Goal: Task Accomplishment & Management: Use online tool/utility

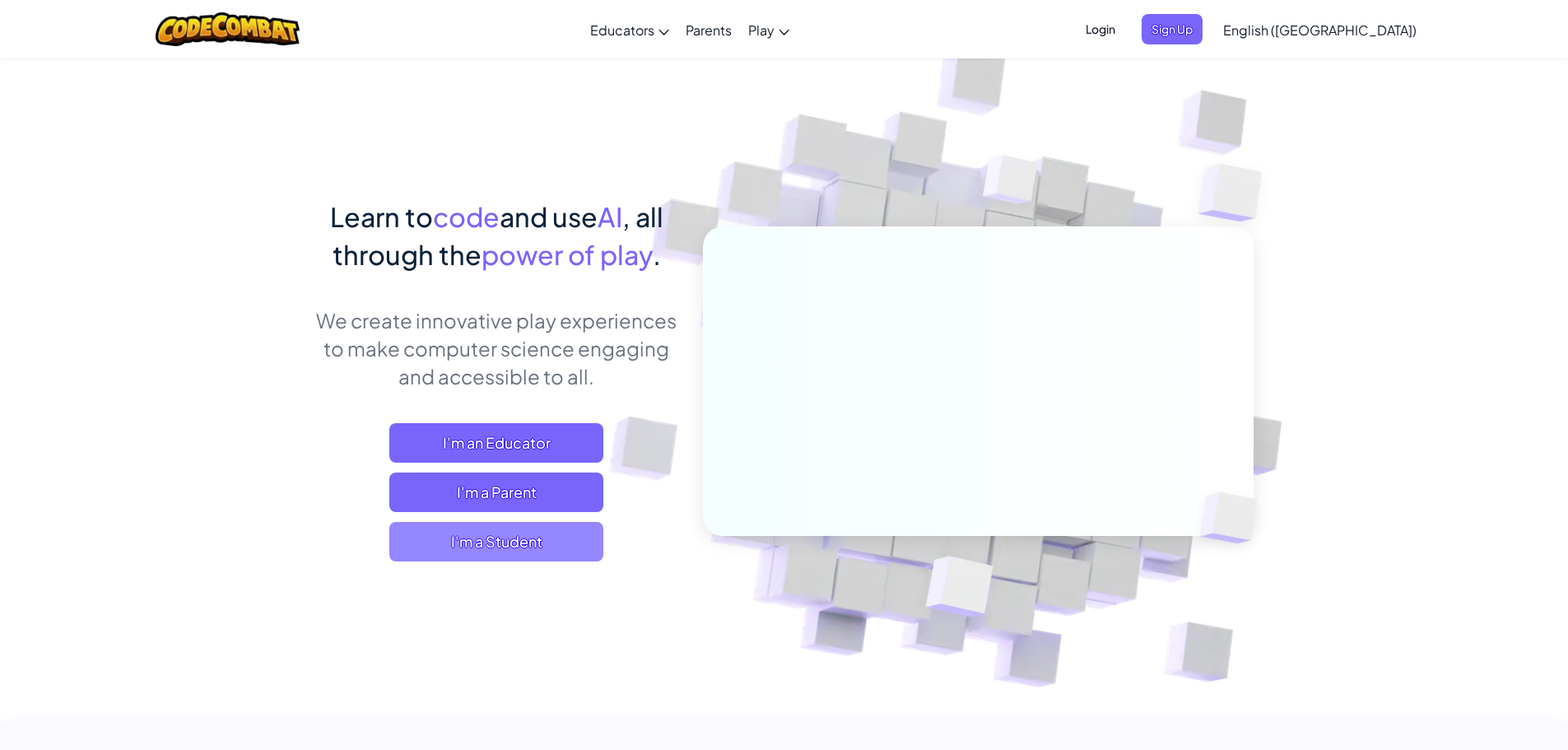
click at [439, 532] on span "I'm a Student" at bounding box center [496, 541] width 214 height 40
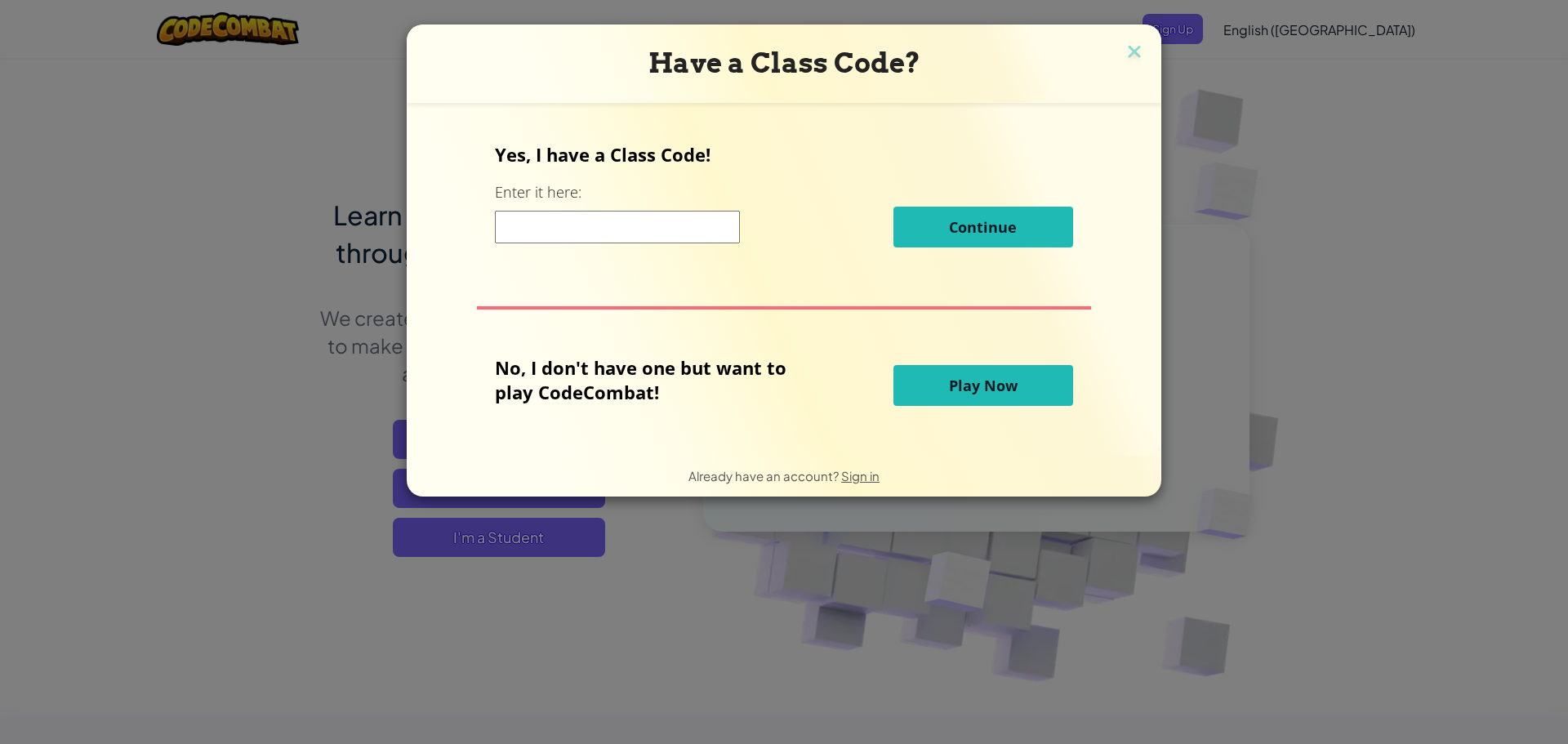
click at [937, 378] on button "Play Now" at bounding box center [983, 385] width 180 height 41
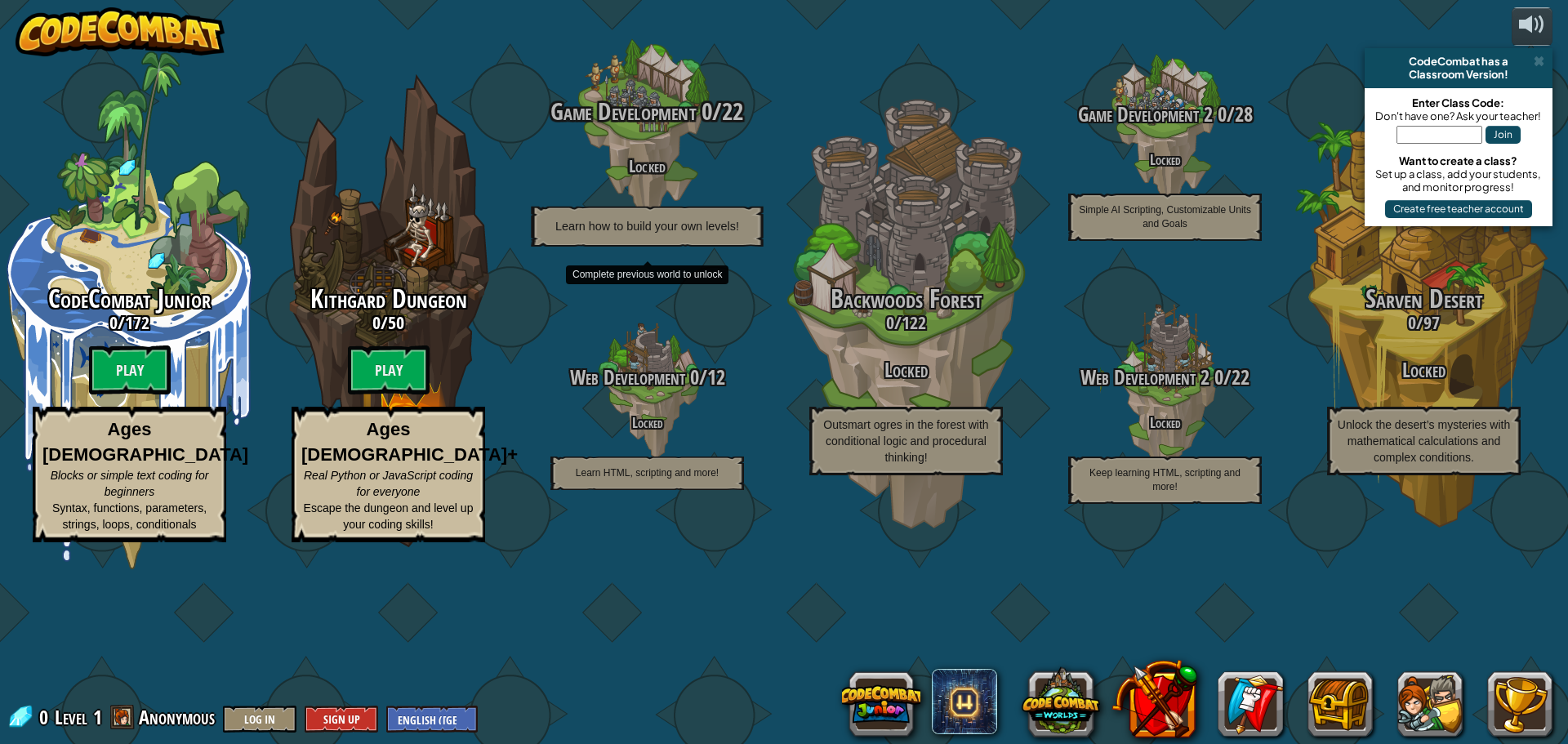
click at [642, 174] on h4 "Locked" at bounding box center [647, 165] width 310 height 19
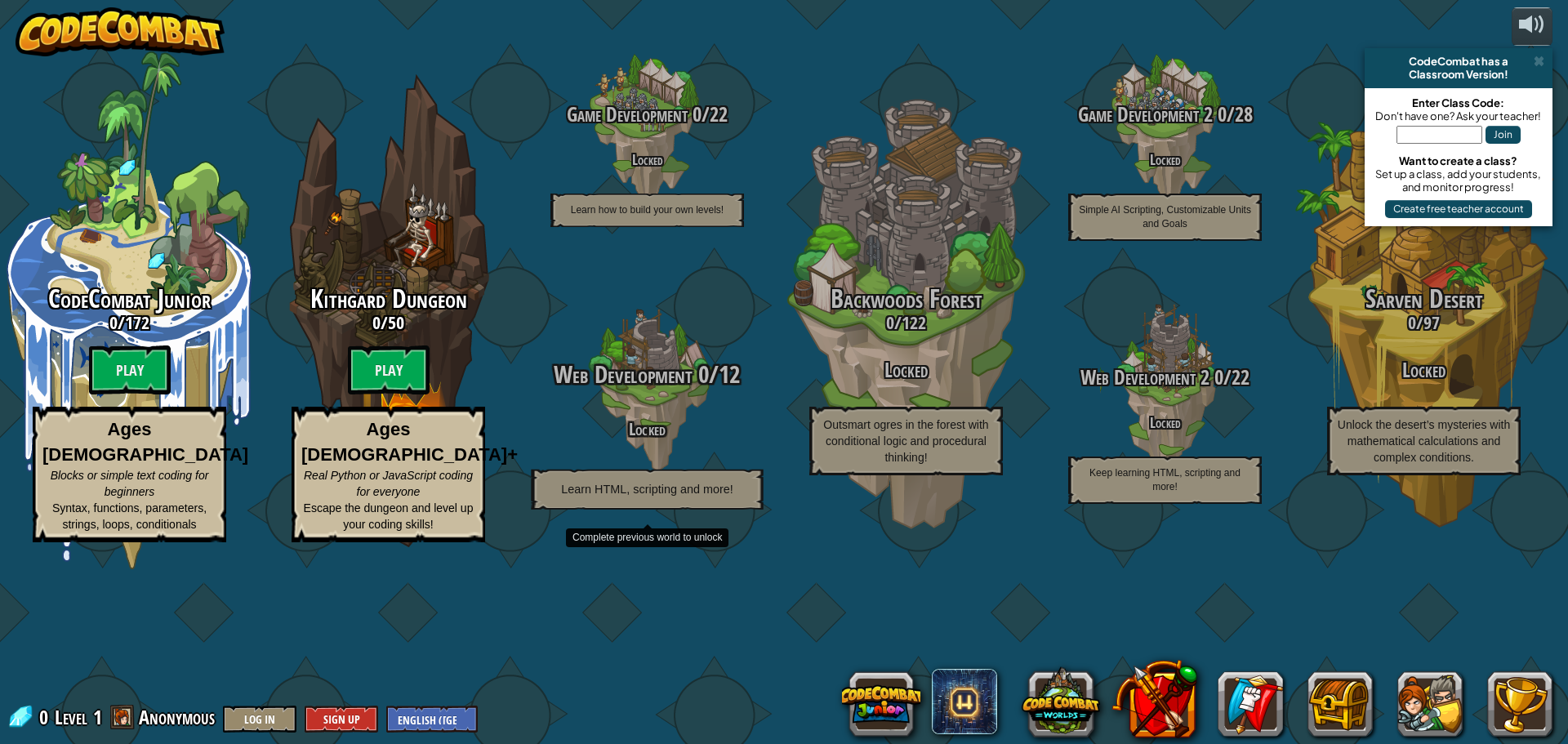
click at [603, 437] on h4 "Locked" at bounding box center [647, 428] width 310 height 19
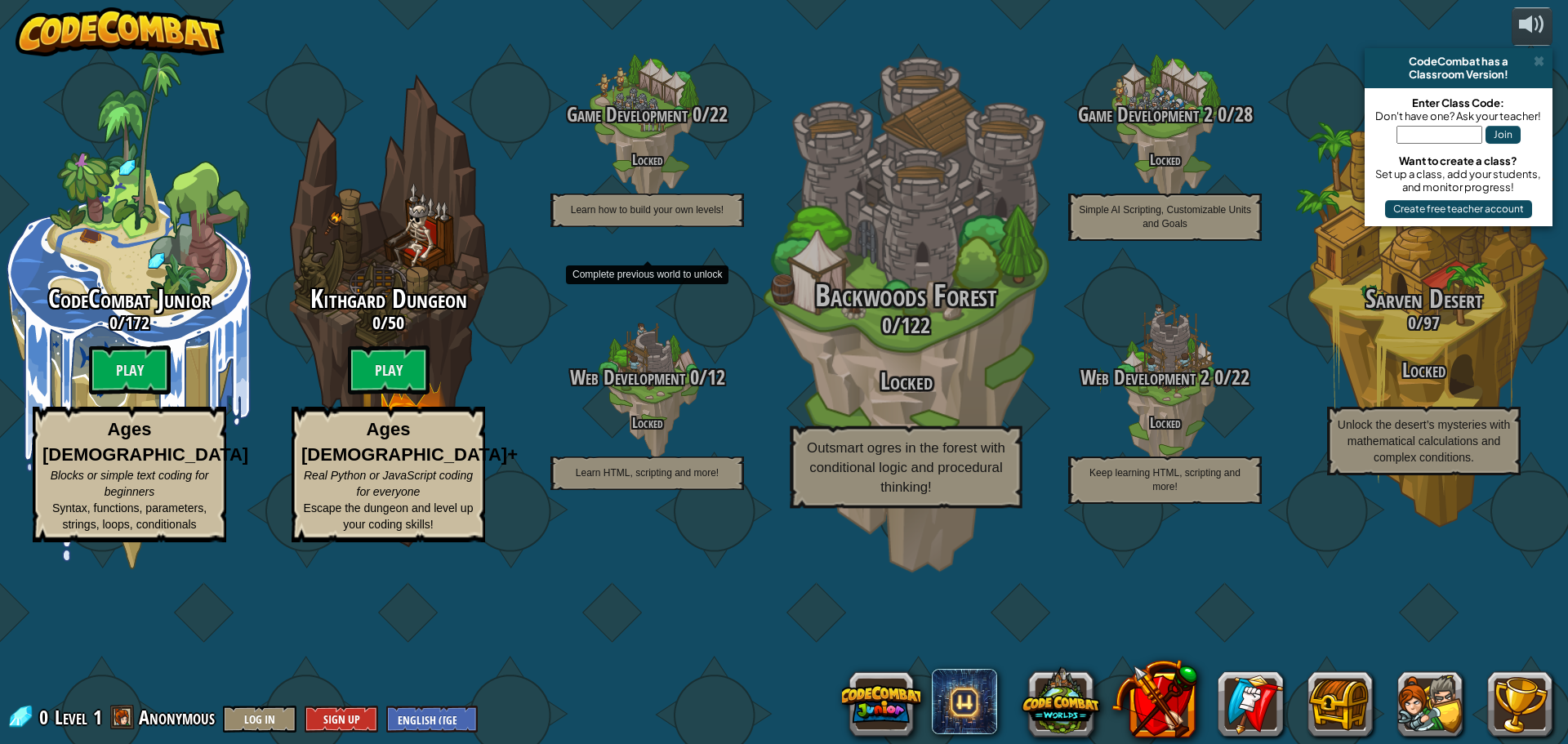
drag, startPoint x: 592, startPoint y: 200, endPoint x: 1017, endPoint y: 345, distance: 449.1
click at [592, 225] on div "Game Development 0 / 22 Locked Learn how to build your own levels!" at bounding box center [647, 165] width 259 height 123
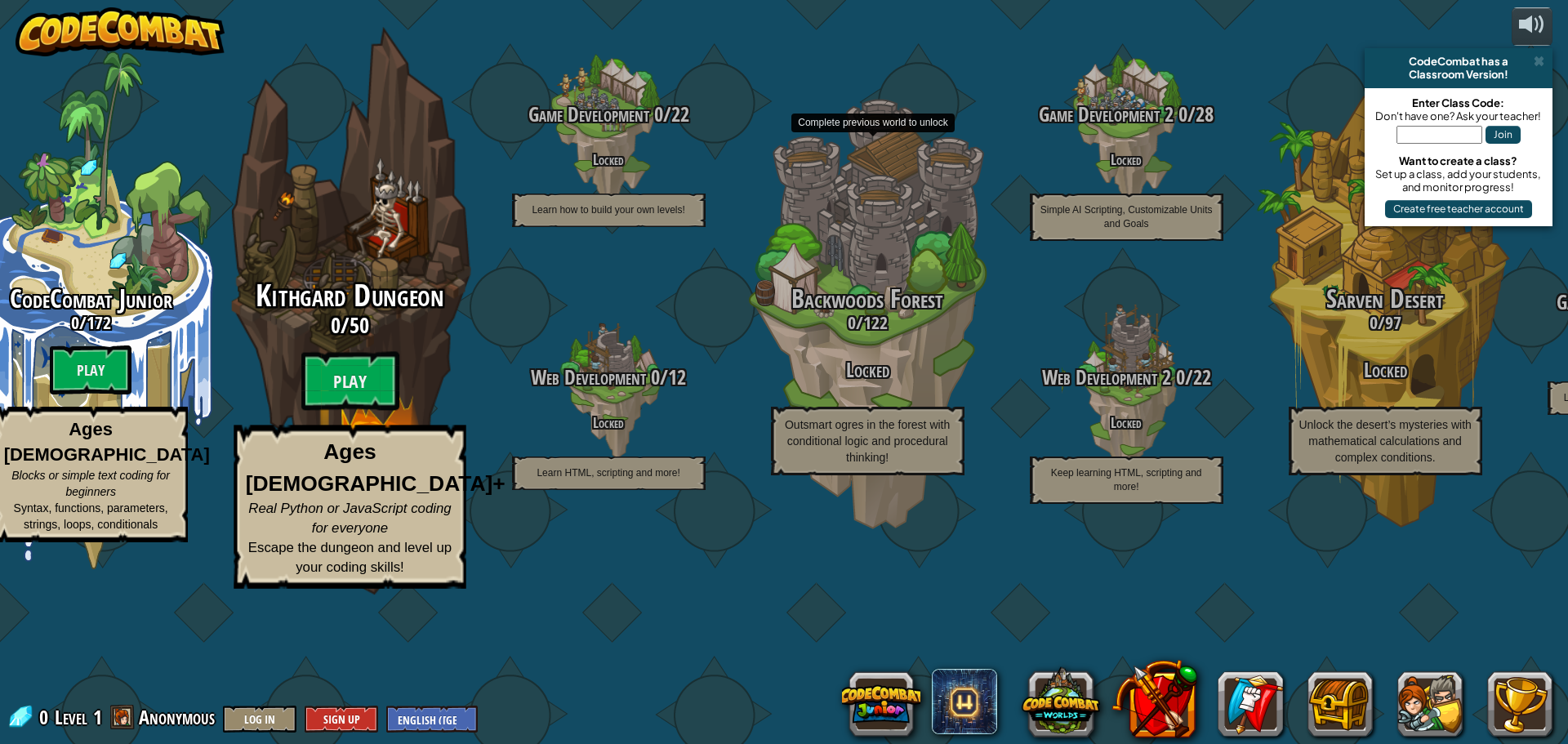
drag, startPoint x: 739, startPoint y: 351, endPoint x: 279, endPoint y: 299, distance: 462.9
click at [680, 351] on div "CodeCombat Junior 0 / 172 Play Ages [DEMOGRAPHIC_DATA] Blocks or simple text co…" at bounding box center [764, 372] width 1606 height 744
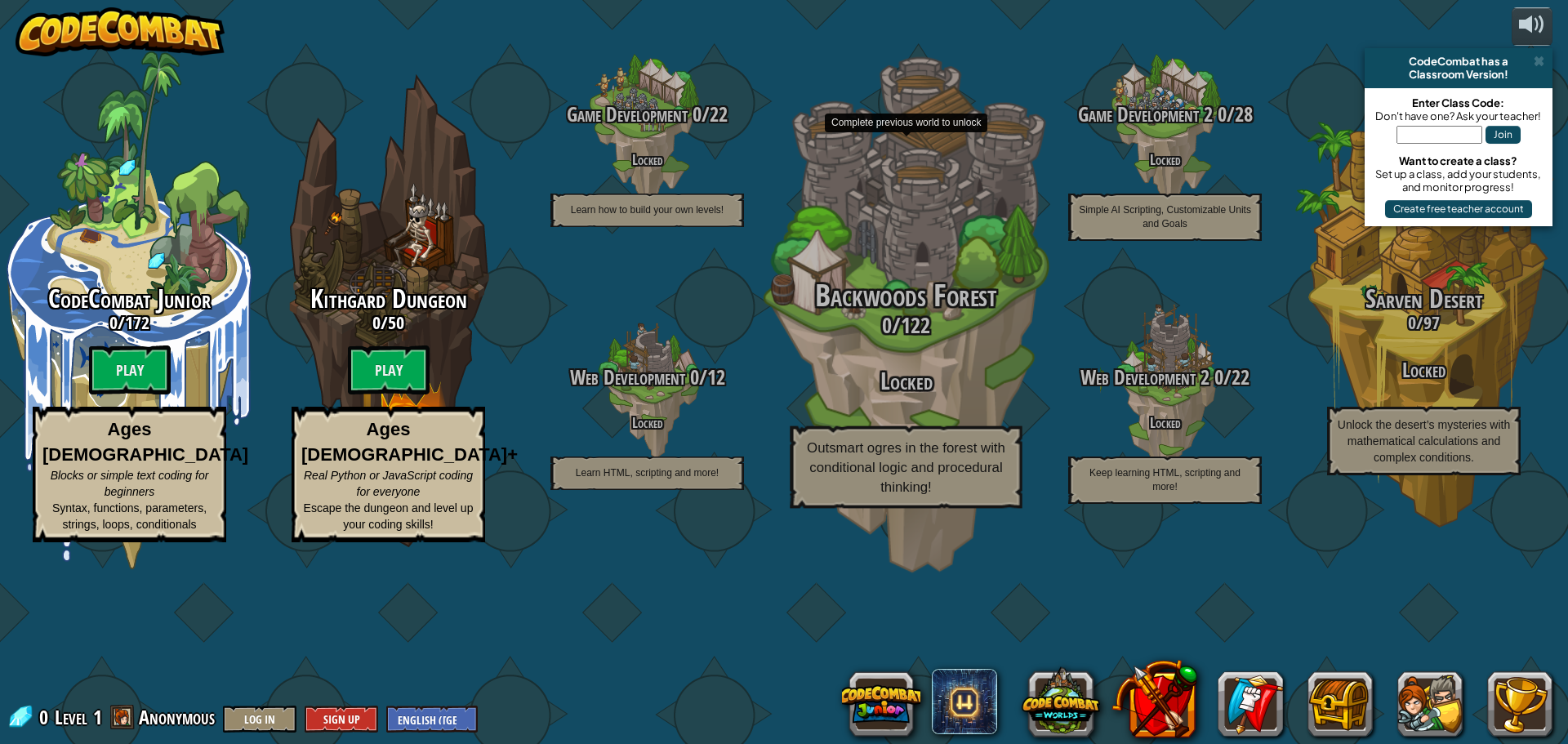
click at [1008, 313] on h2 "Backwoods Forest" at bounding box center [906, 297] width 310 height 35
click at [1005, 313] on h2 "Backwoods Forest" at bounding box center [906, 297] width 310 height 35
drag, startPoint x: 1003, startPoint y: 404, endPoint x: 984, endPoint y: 405, distance: 19.0
click at [984, 337] on h3 "0 / 122" at bounding box center [906, 325] width 310 height 24
click at [978, 405] on div "Backwoods Forest 0 / 122 Locked Outsmart ogres in the forest with conditional l…" at bounding box center [906, 393] width 310 height 229
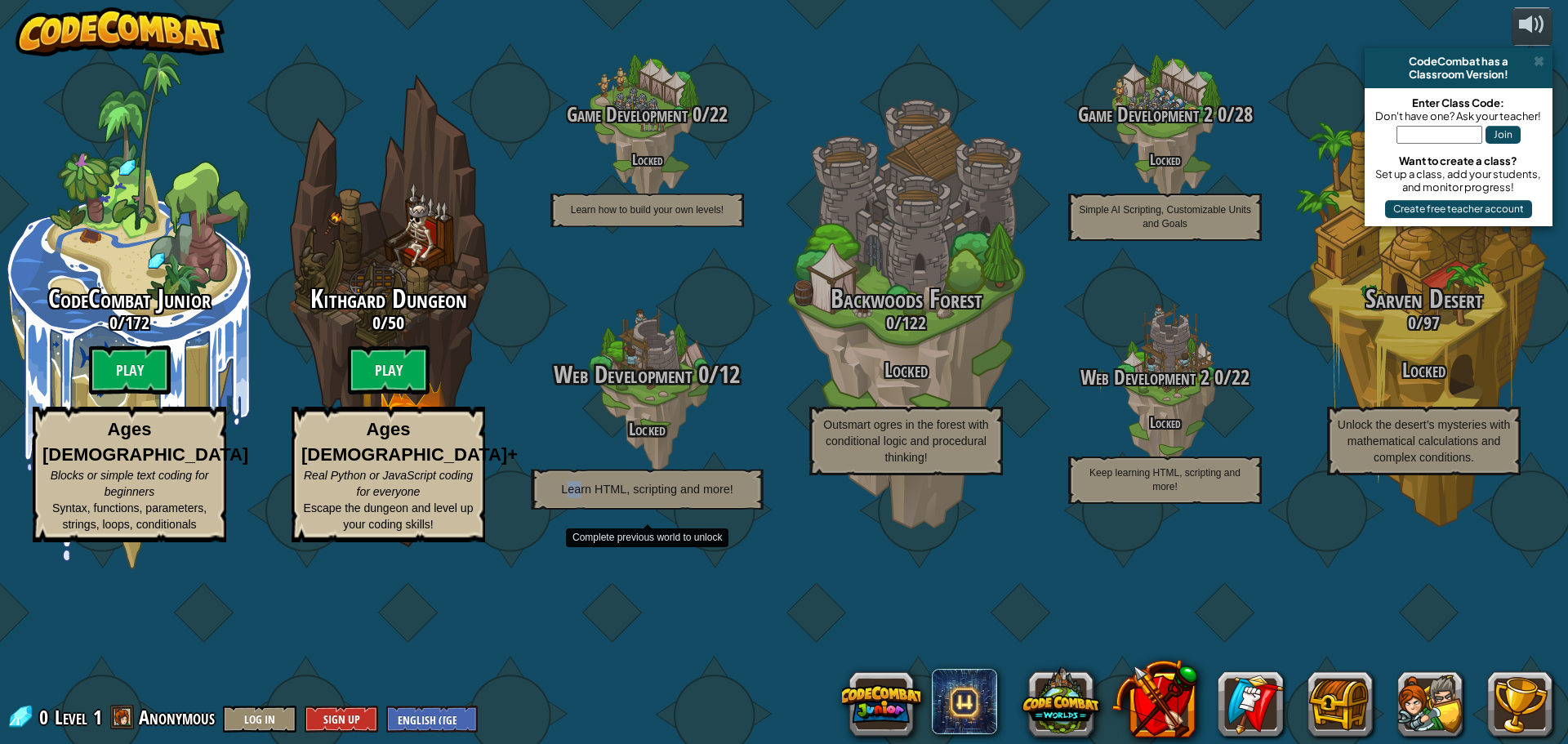
drag, startPoint x: 580, startPoint y: 583, endPoint x: 543, endPoint y: 565, distance: 41.1
click at [557, 509] on p "Learn HTML, scripting and more!" at bounding box center [647, 489] width 232 height 40
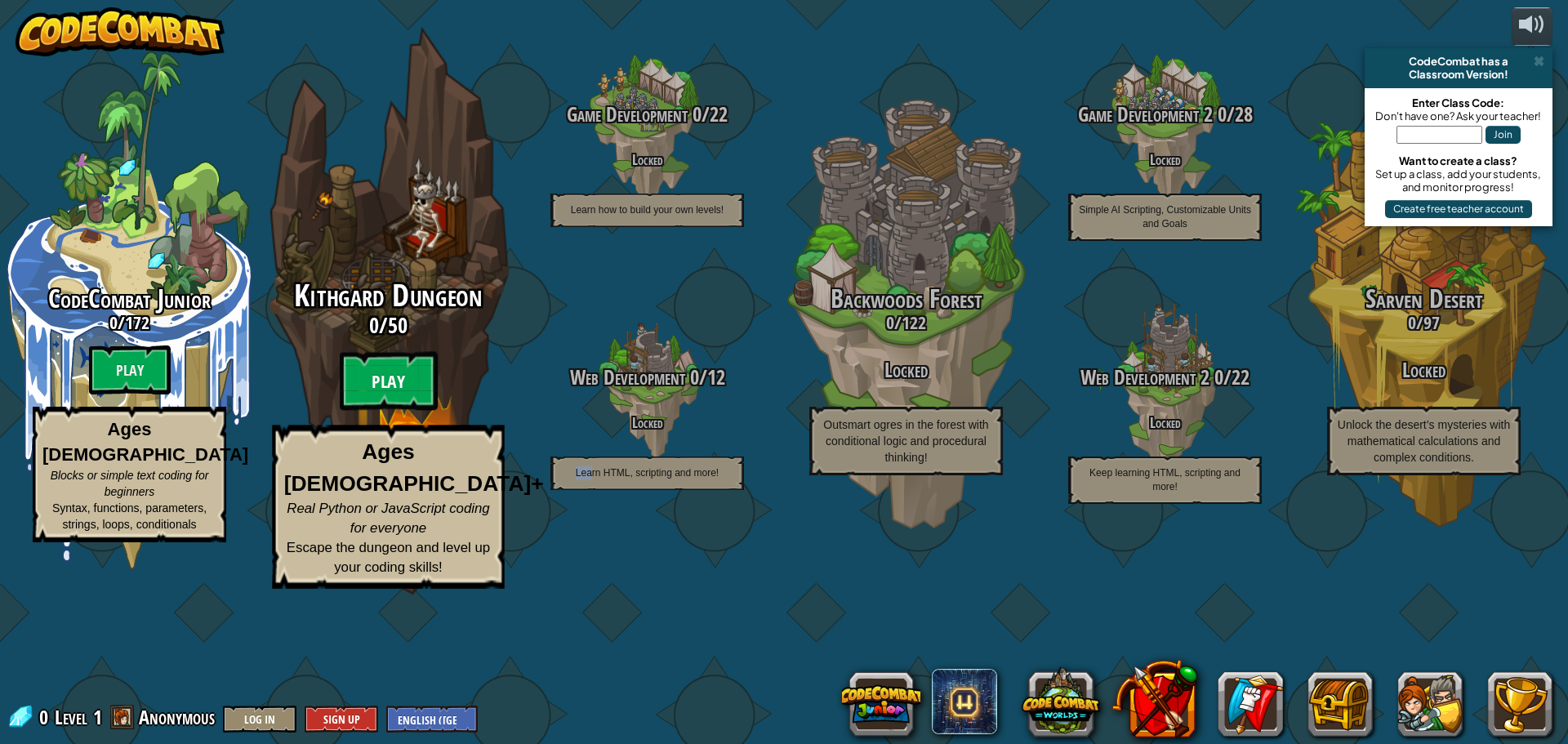
click at [402, 411] on btn "Play" at bounding box center [388, 381] width 98 height 58
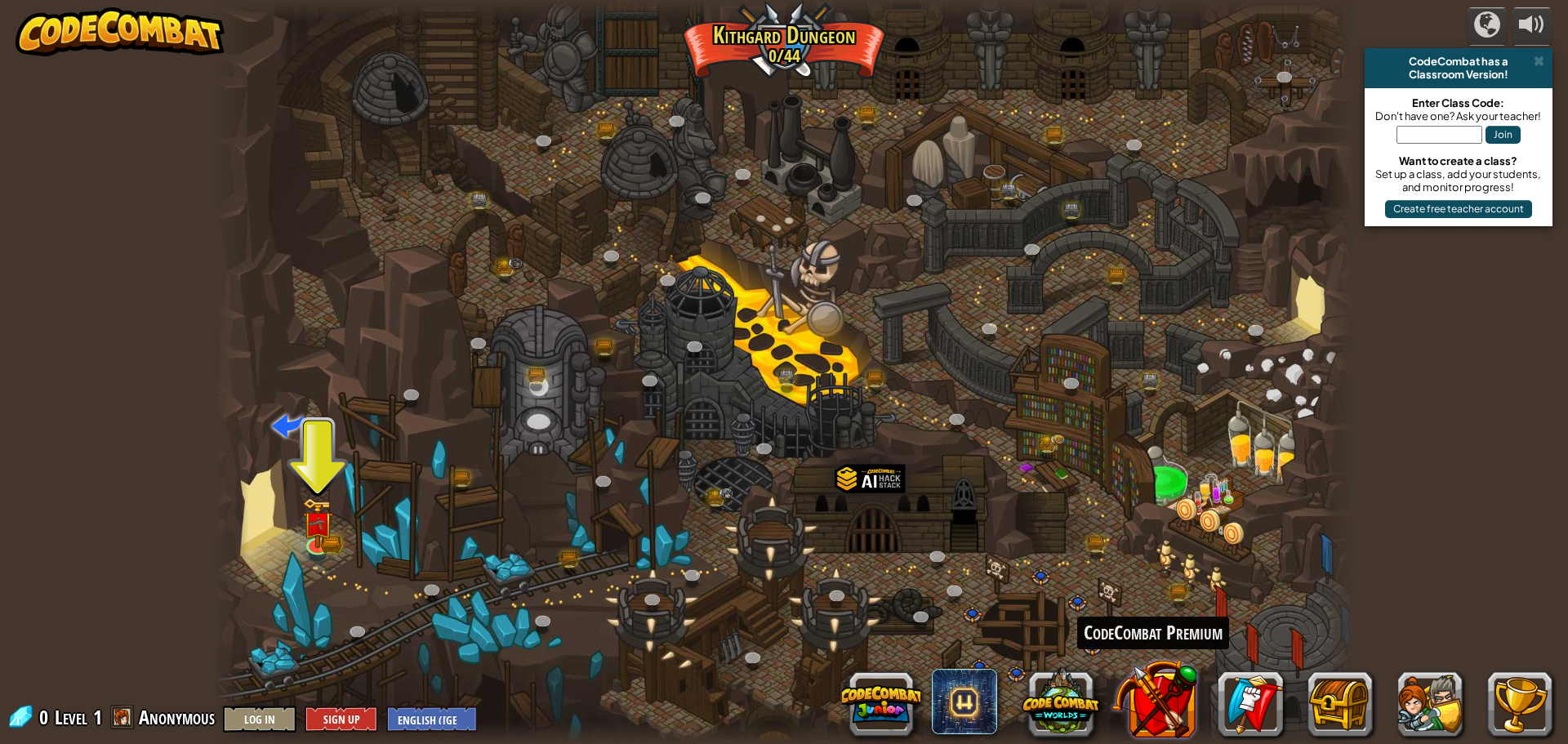
click at [1163, 692] on button at bounding box center [1154, 698] width 86 height 86
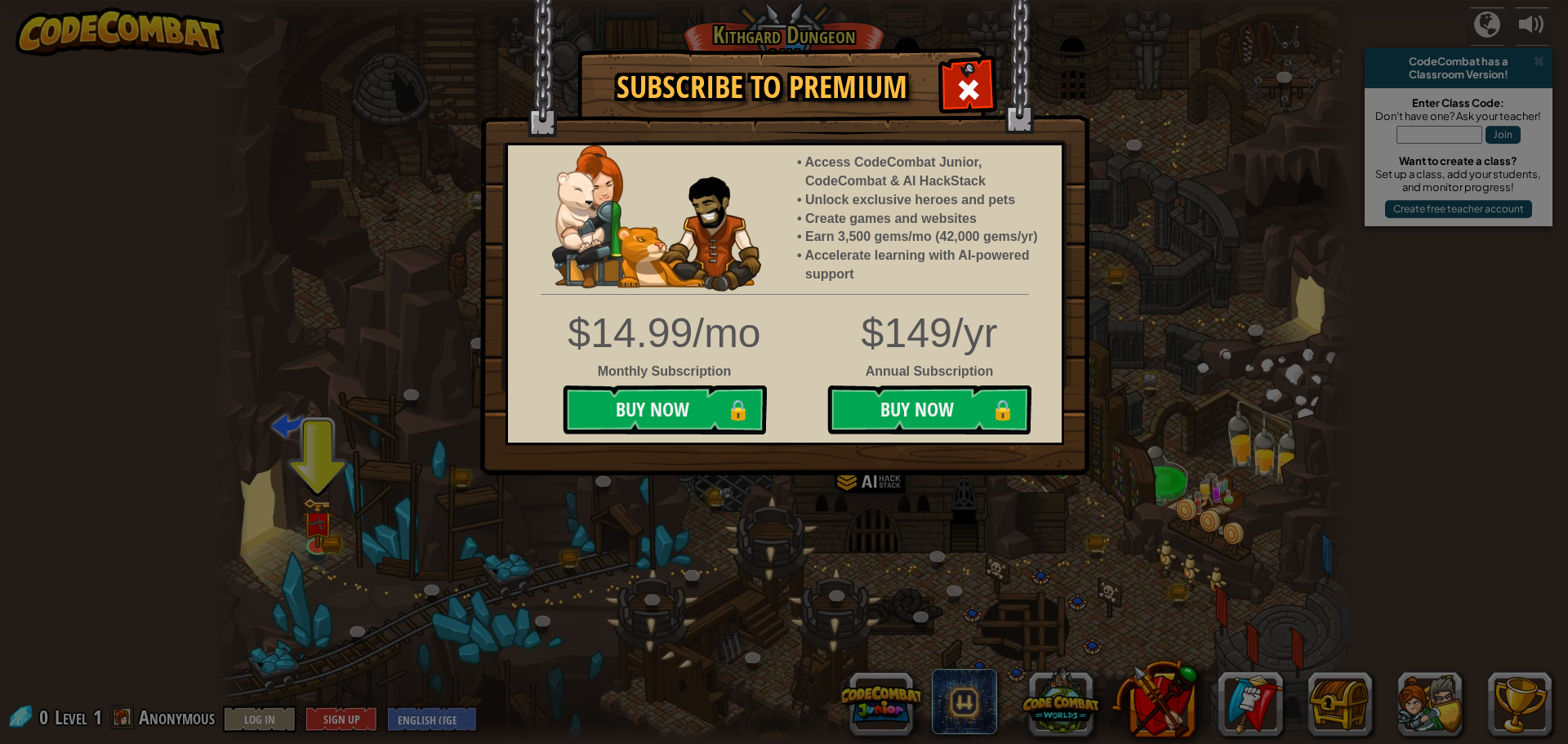
click at [940, 100] on img at bounding box center [784, 237] width 609 height 476
drag, startPoint x: 970, startPoint y: 90, endPoint x: 968, endPoint y: 104, distance: 14.1
click at [968, 102] on span at bounding box center [968, 89] width 26 height 26
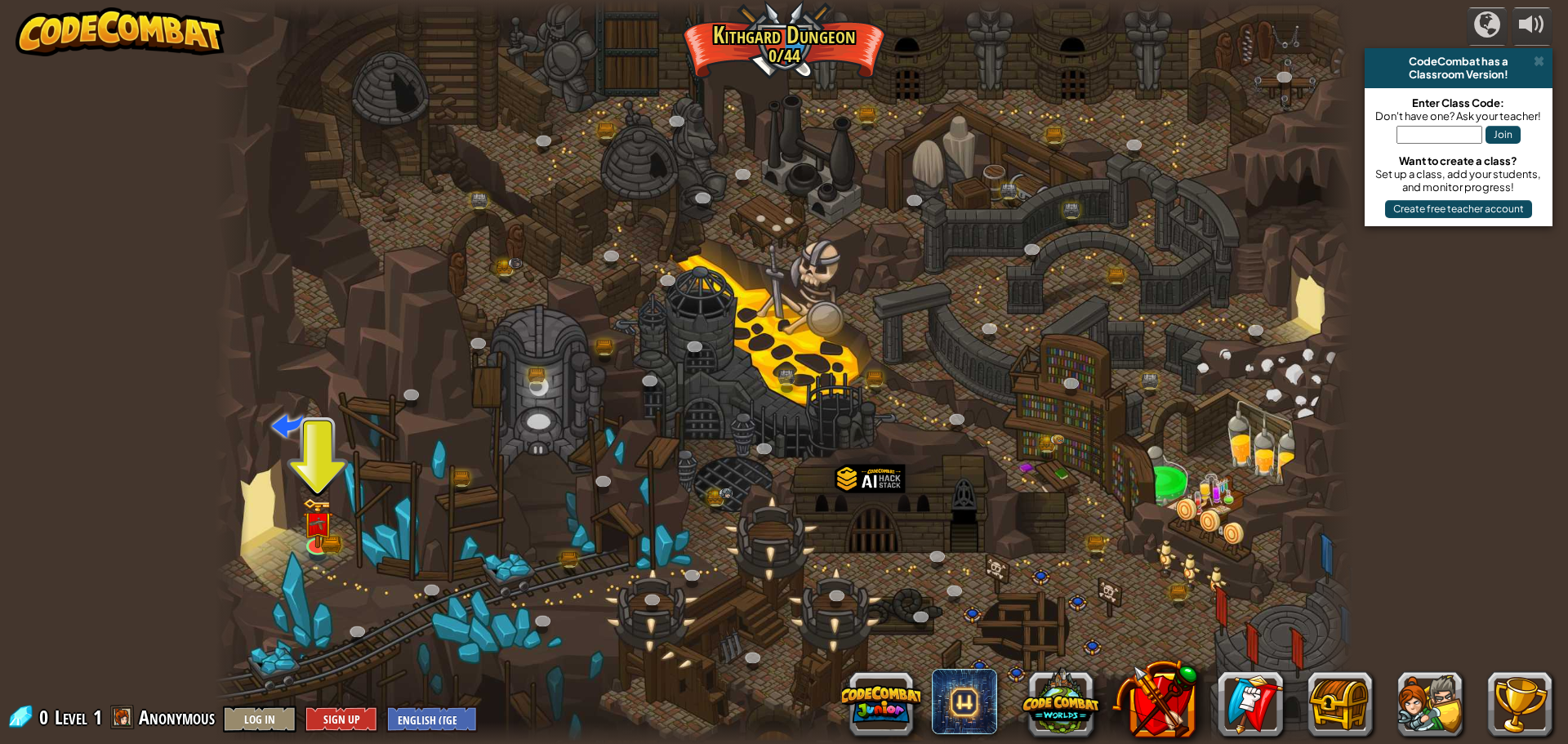
click at [1110, 695] on div at bounding box center [1205, 704] width 694 height 66
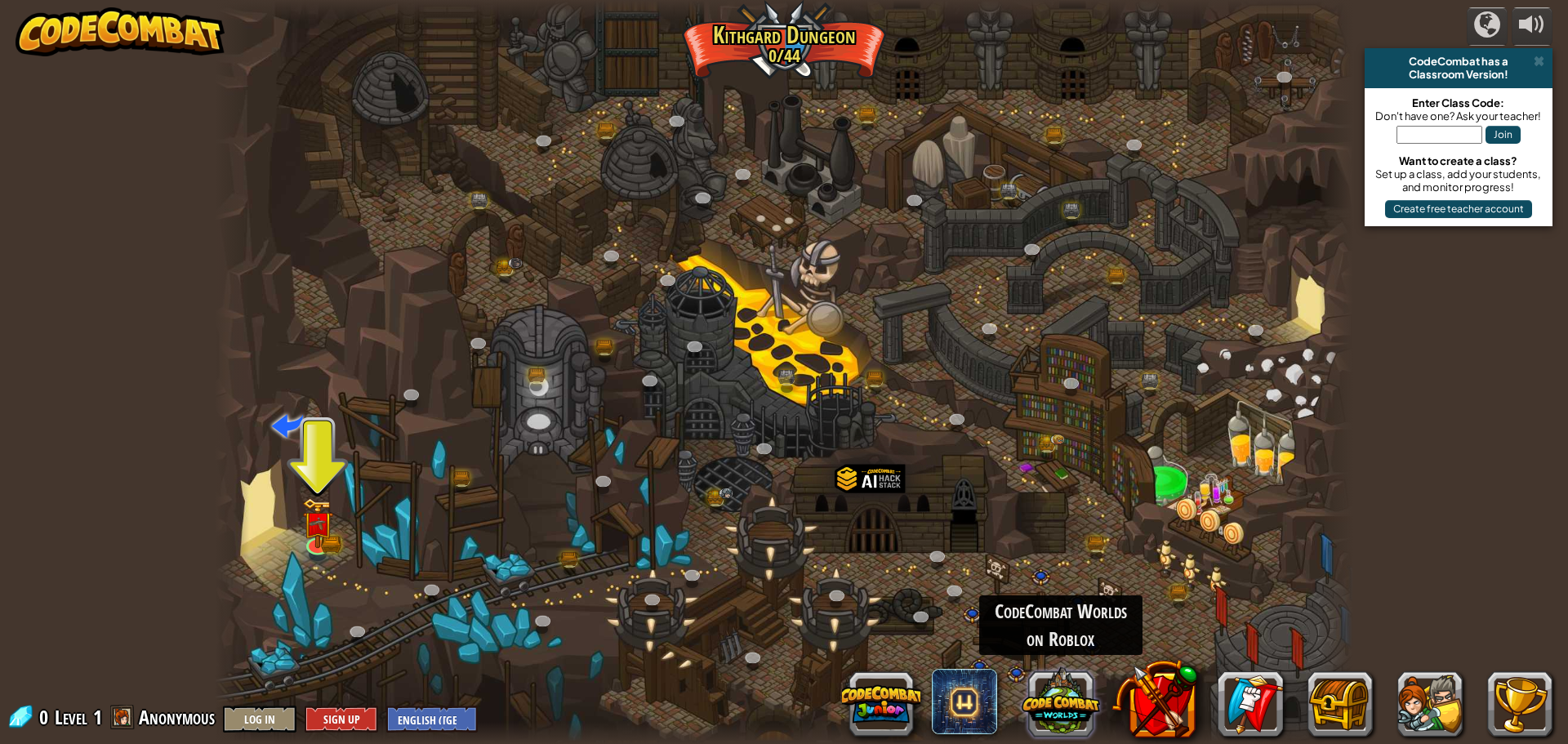
click at [1081, 699] on button at bounding box center [1061, 700] width 79 height 79
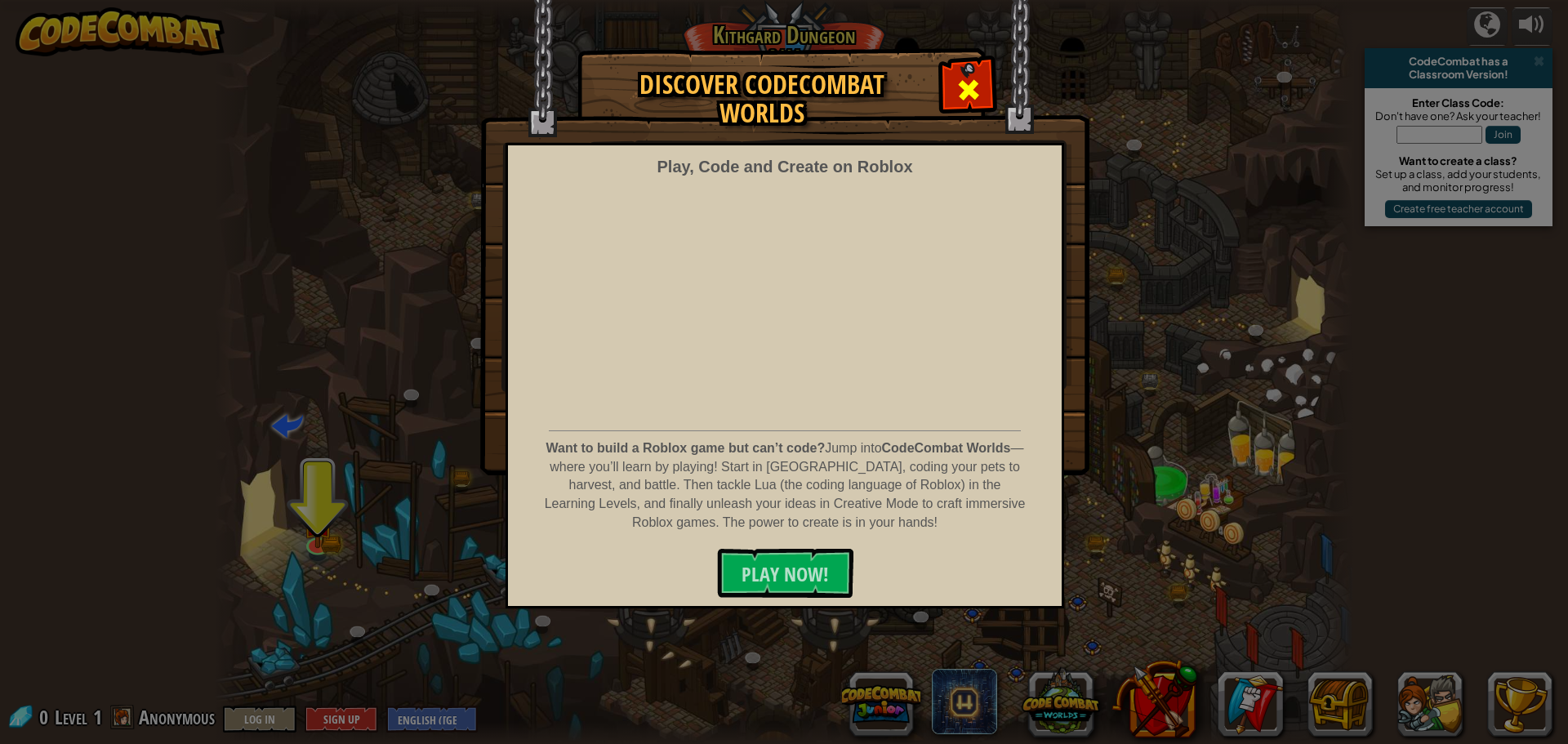
click at [973, 104] on div at bounding box center [968, 88] width 51 height 51
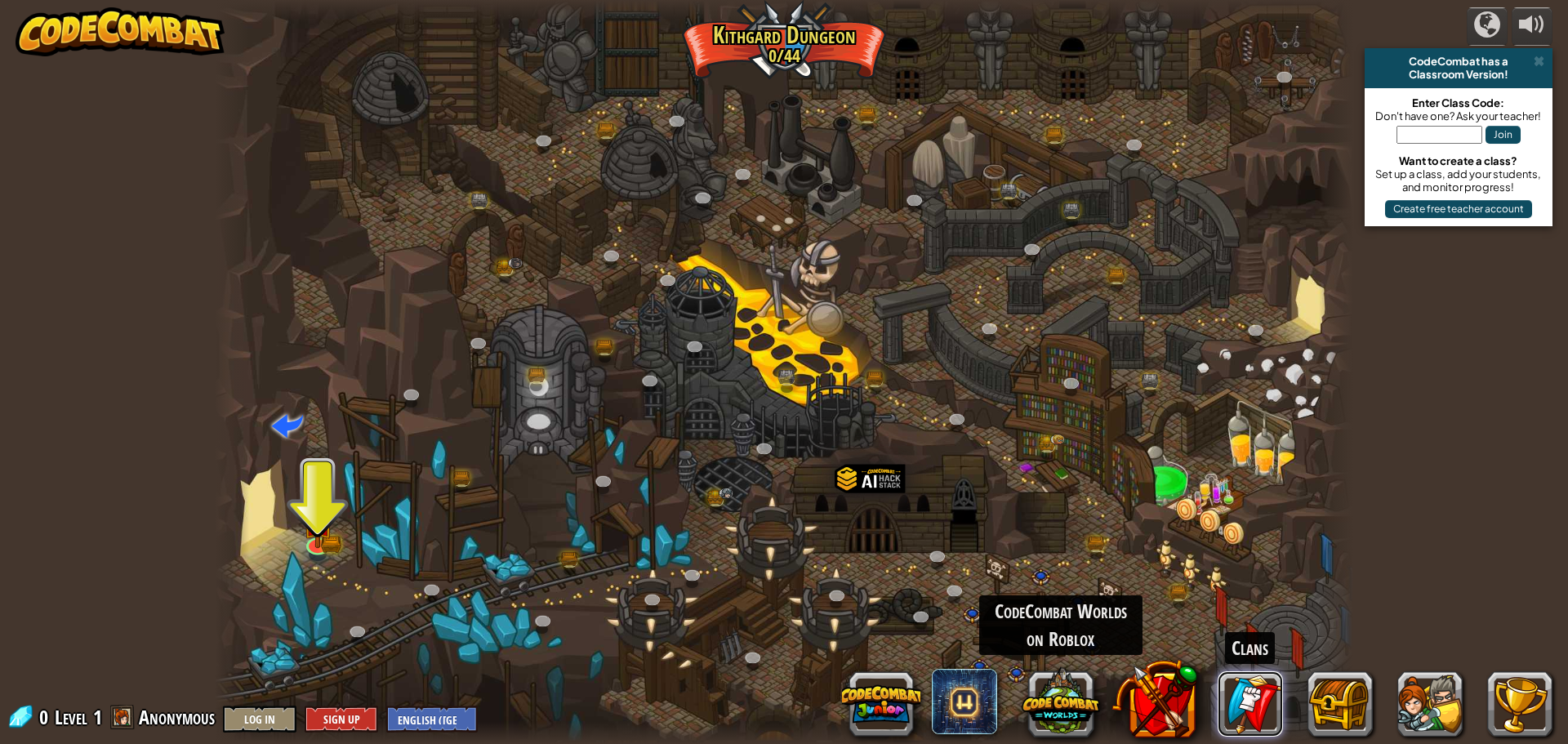
click at [1255, 673] on link at bounding box center [1250, 704] width 66 height 66
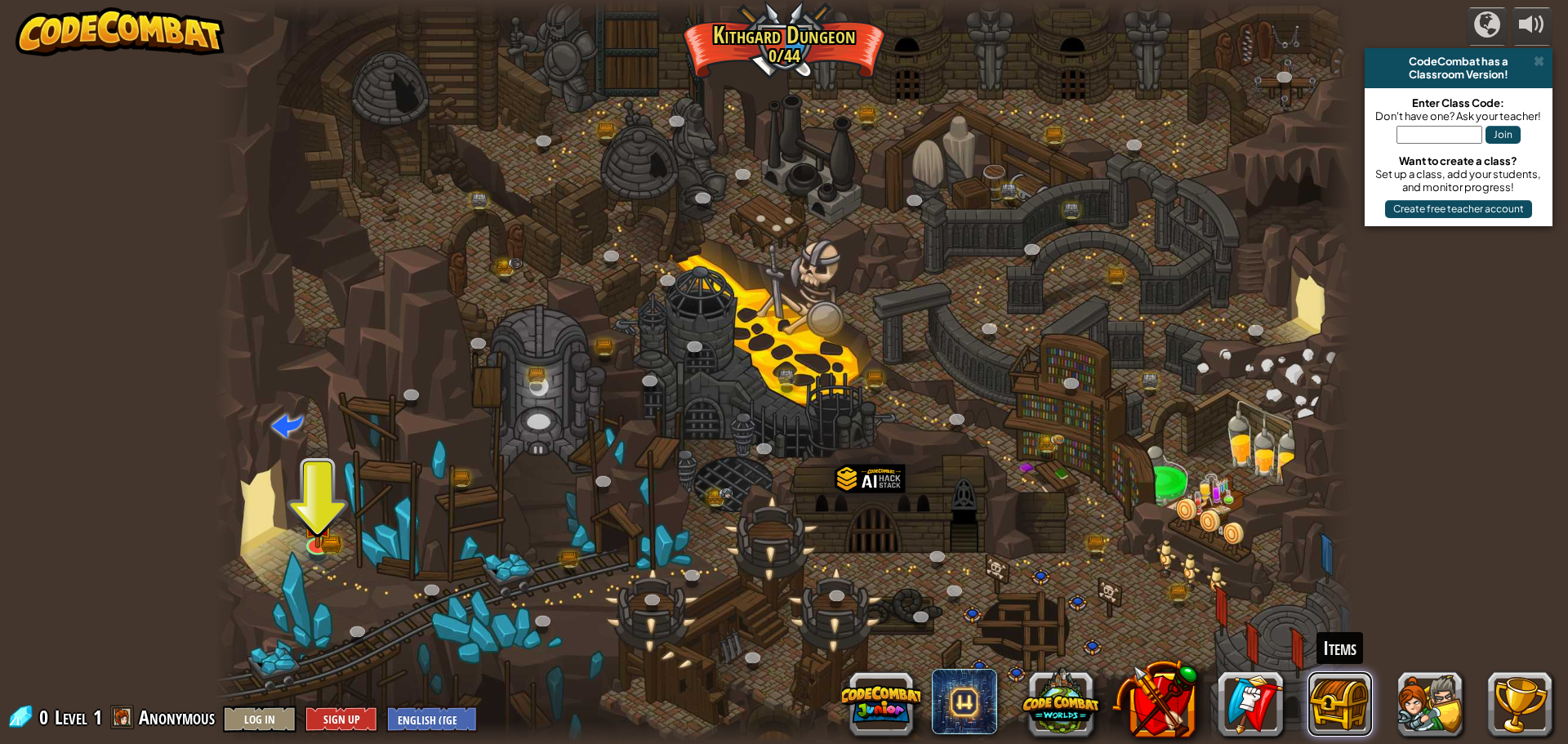
click at [1310, 710] on button at bounding box center [1341, 704] width 66 height 66
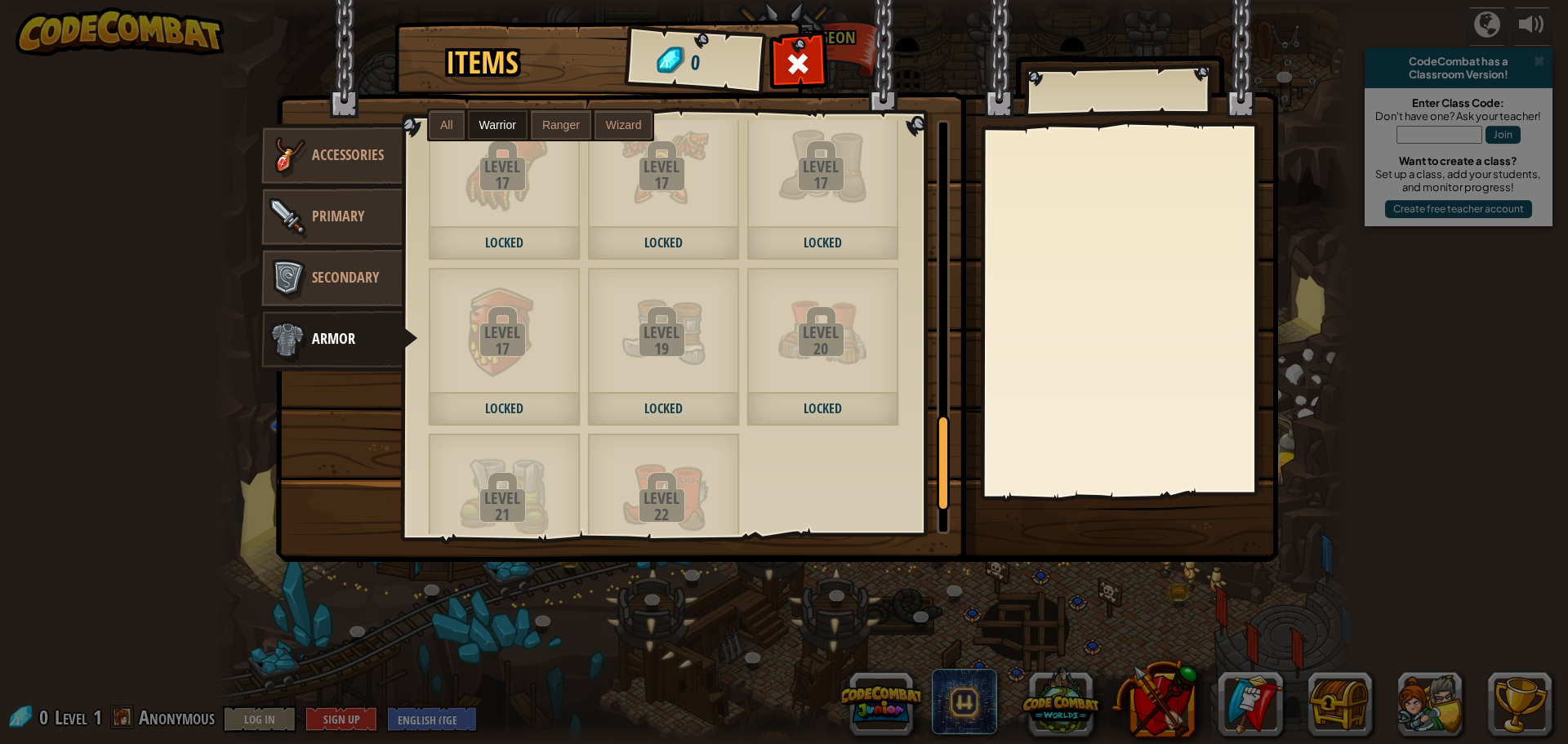
scroll to position [1451, 0]
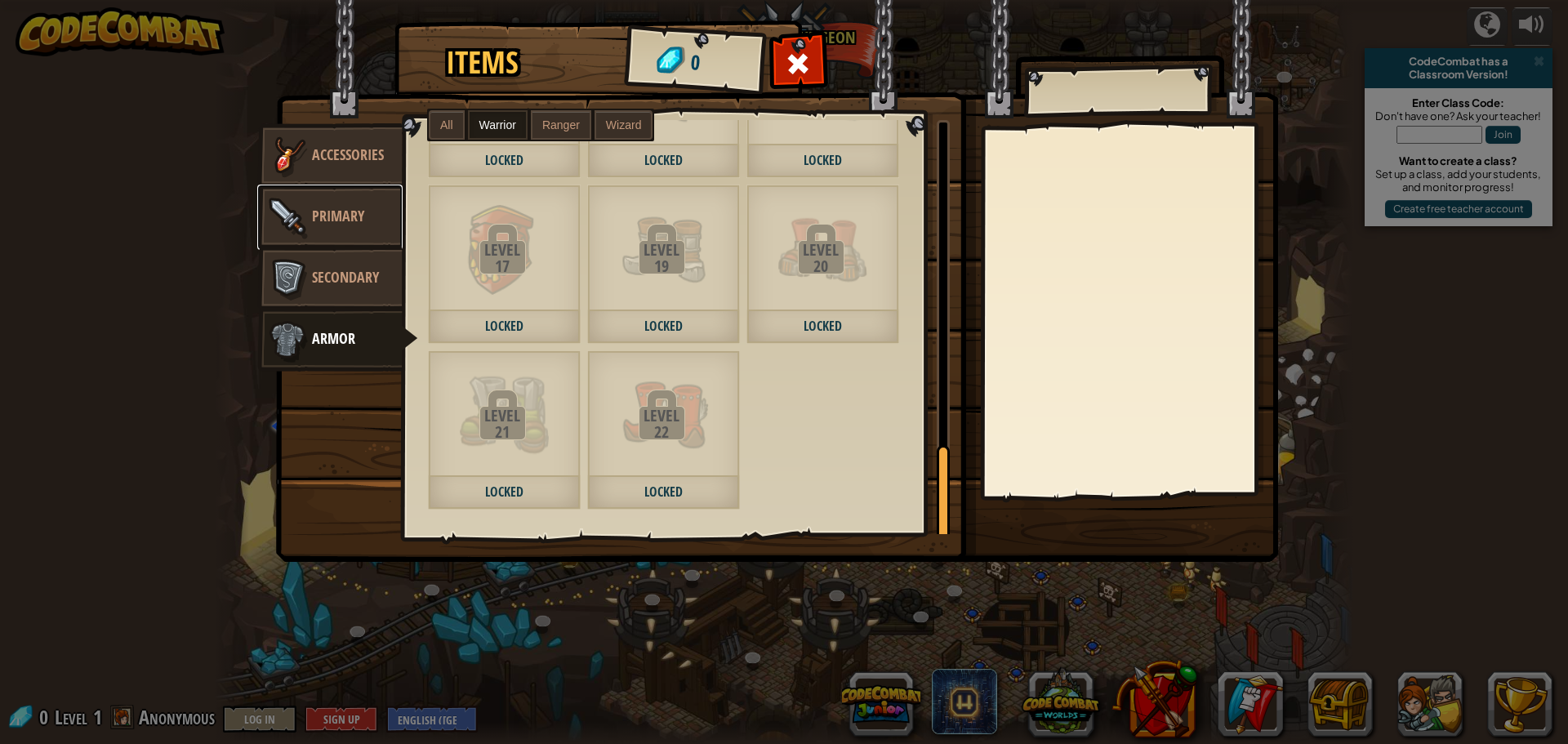
click at [291, 216] on img at bounding box center [288, 217] width 49 height 49
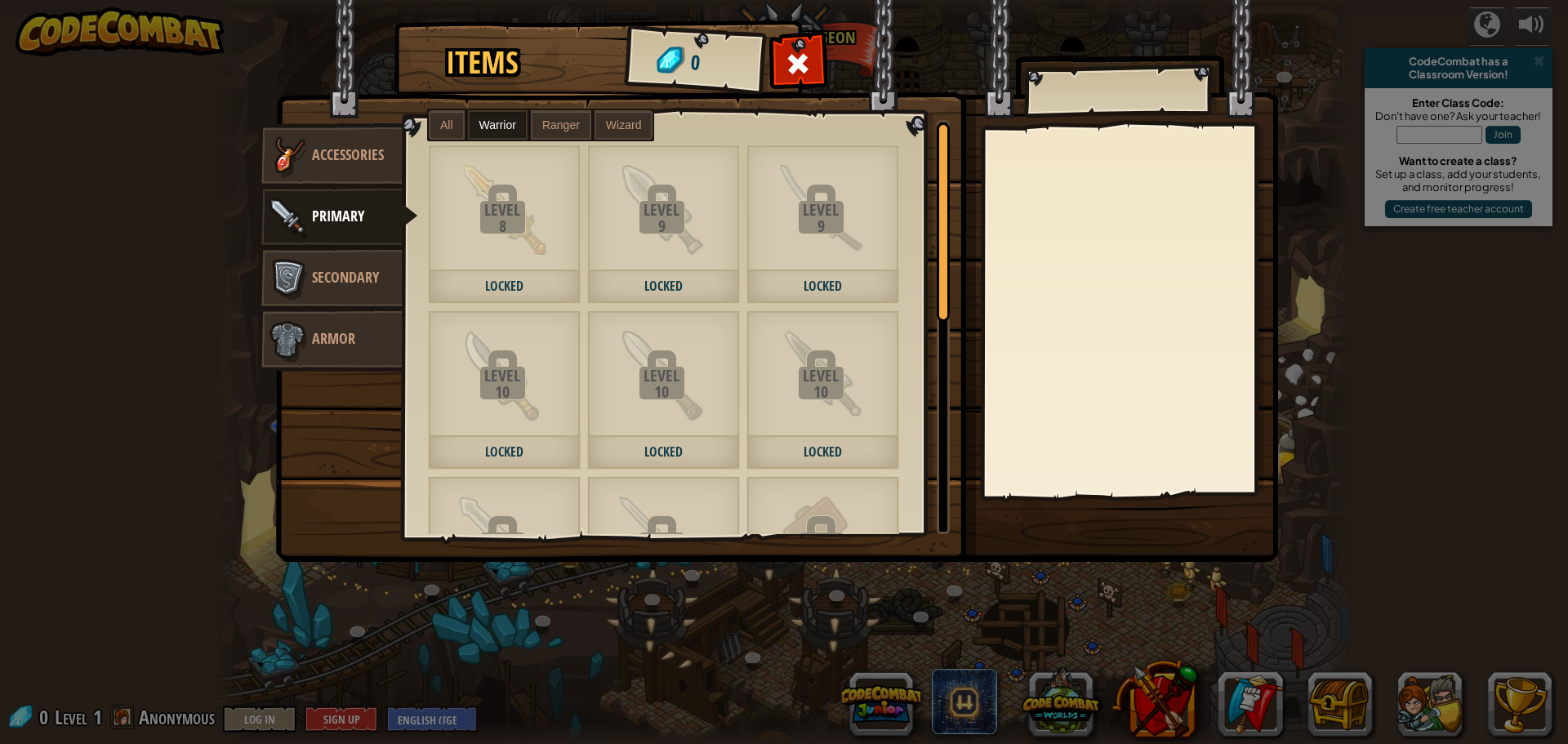
click at [1334, 682] on div "Items 0 Misc Accessories Primary Secondary Armor All Warrior Ranger Wizard Leve…" at bounding box center [784, 372] width 1568 height 744
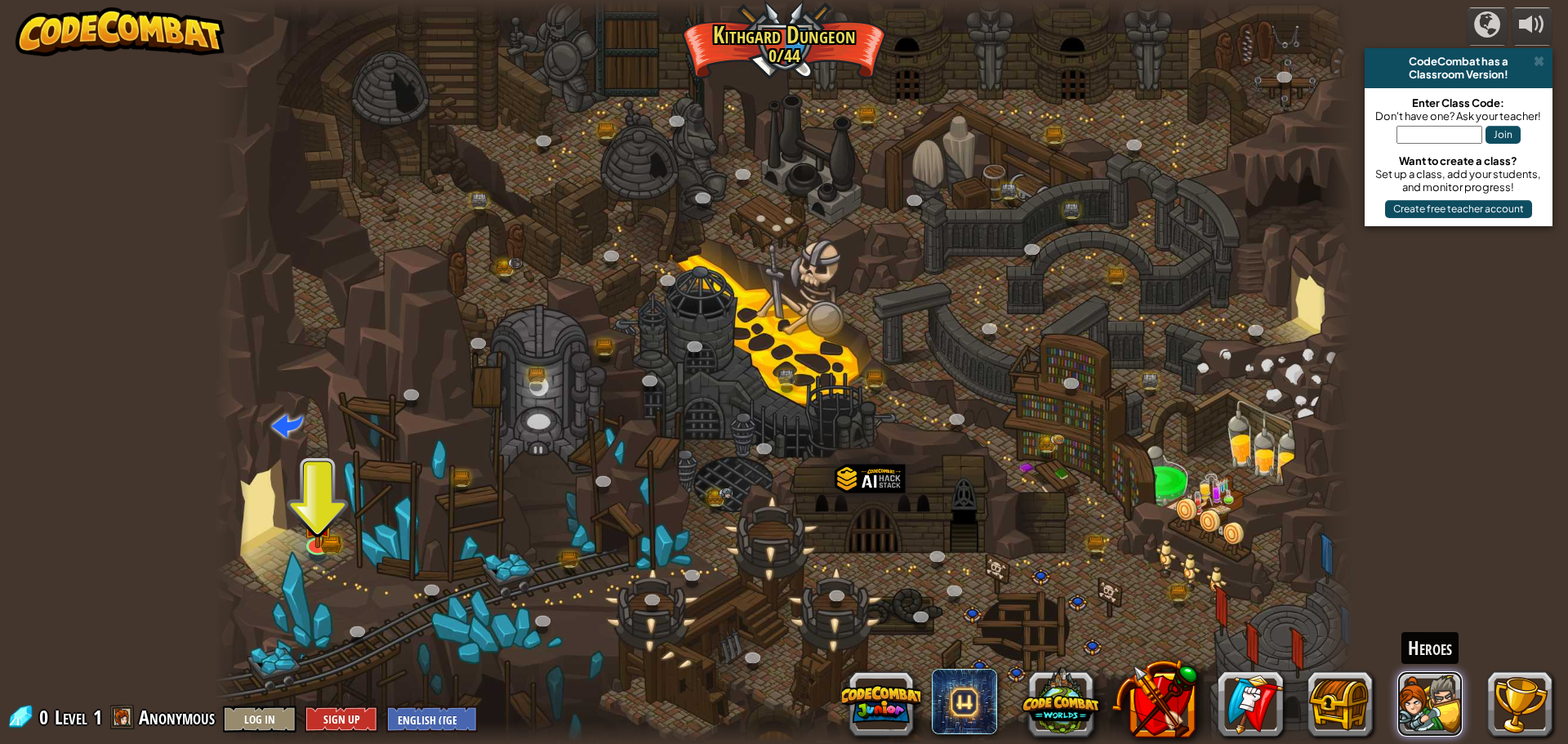
click at [1435, 692] on button at bounding box center [1430, 704] width 66 height 66
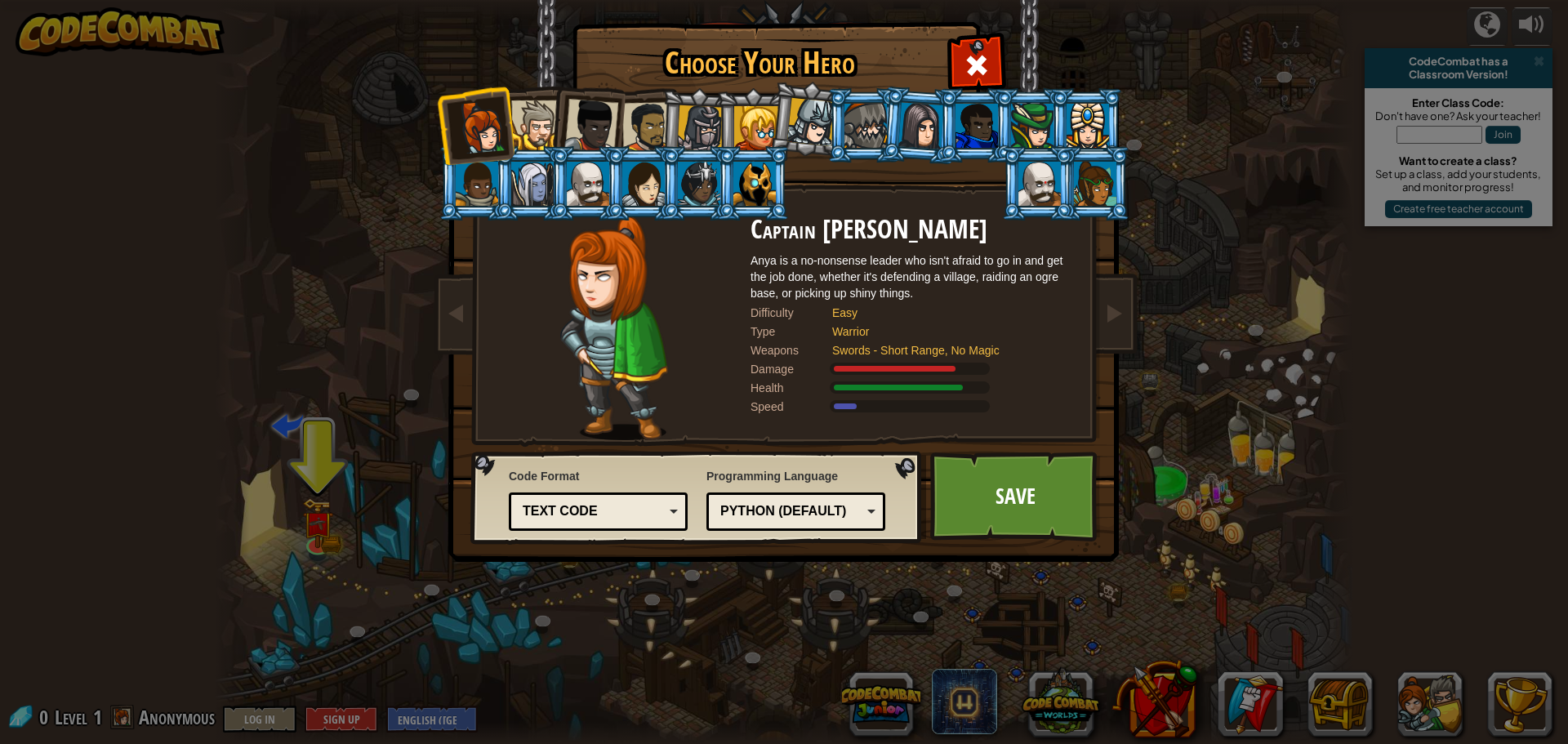
click at [552, 107] on li at bounding box center [586, 122] width 80 height 80
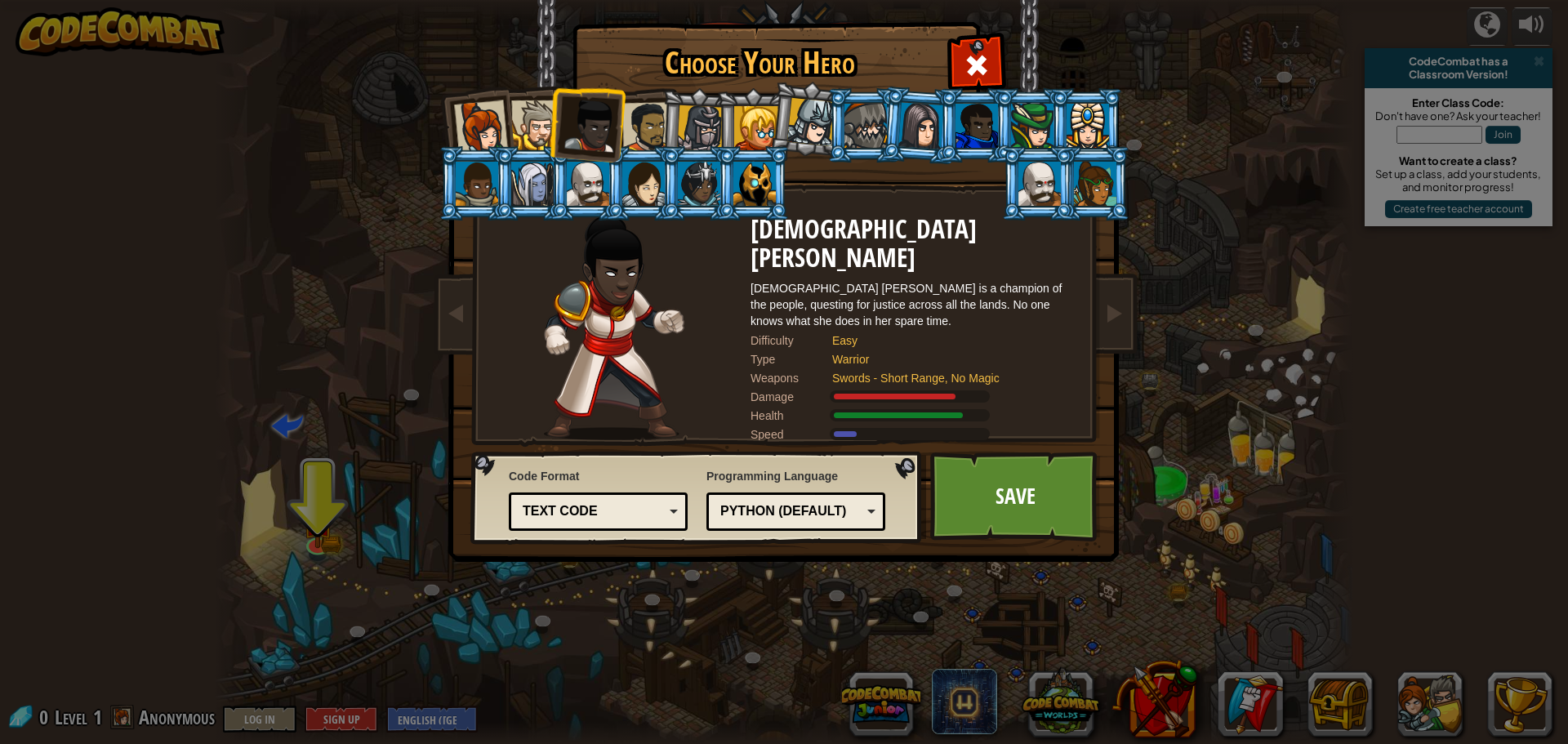
click at [540, 120] on div at bounding box center [536, 125] width 50 height 50
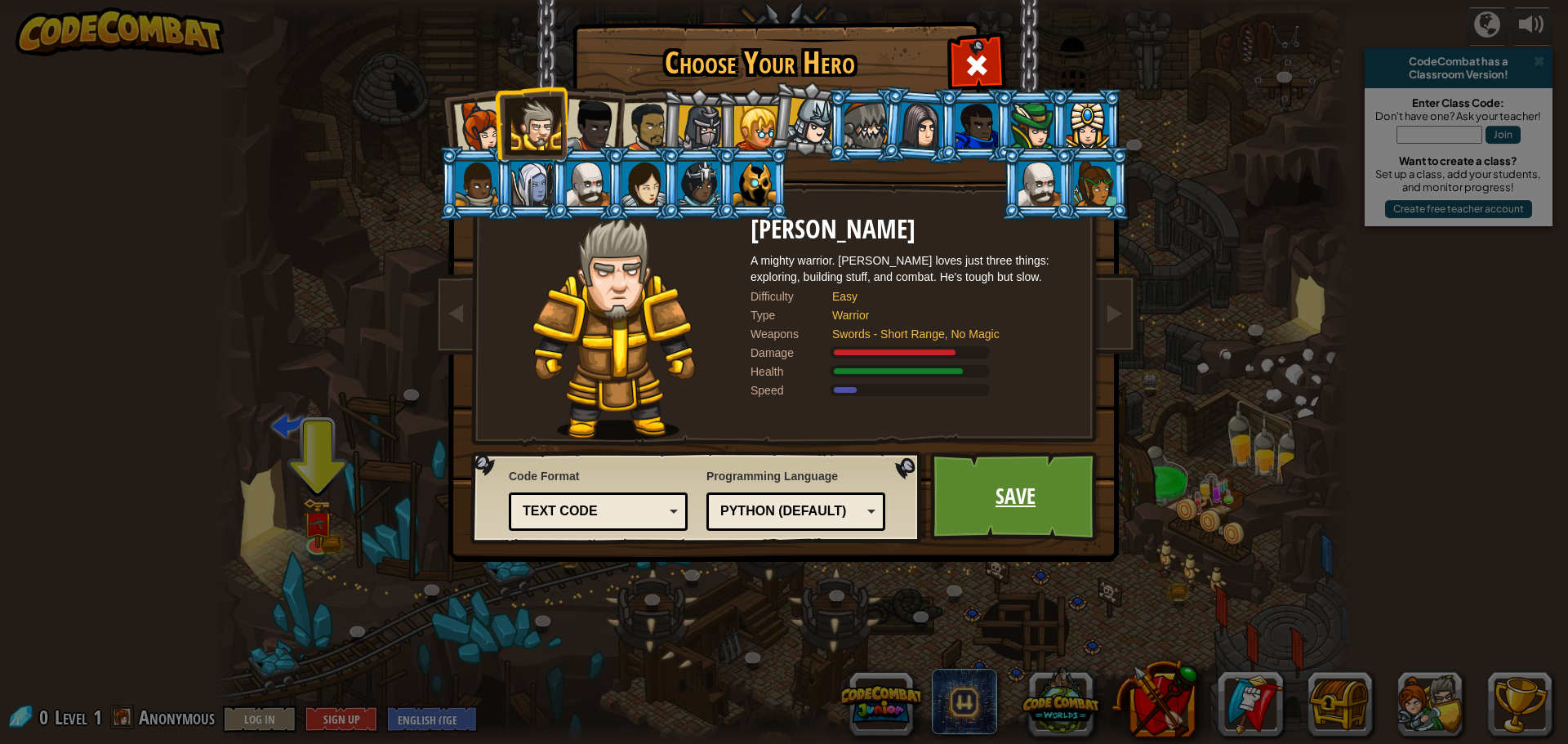
click at [1023, 499] on link "Save" at bounding box center [1016, 497] width 171 height 89
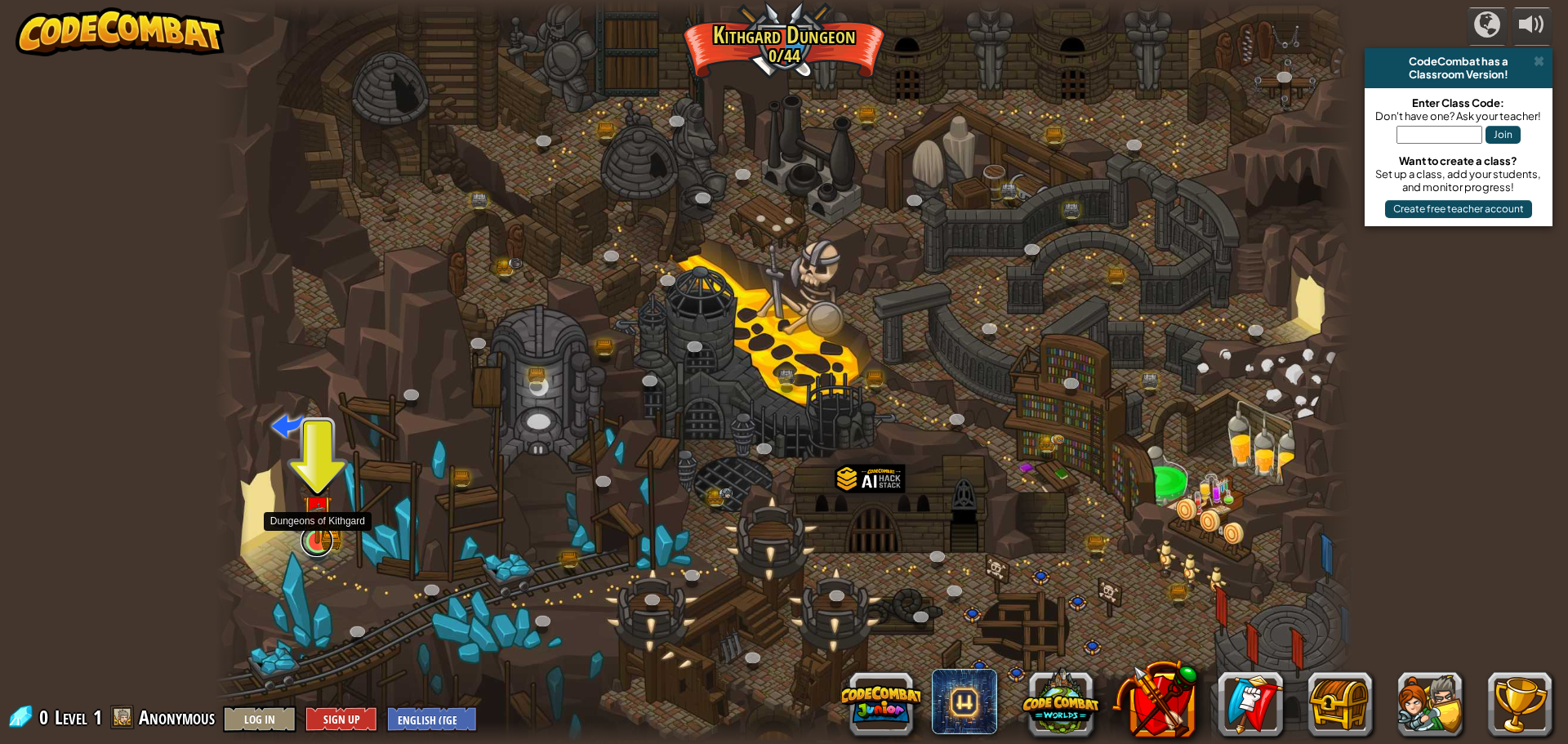
click at [301, 545] on link at bounding box center [317, 540] width 33 height 33
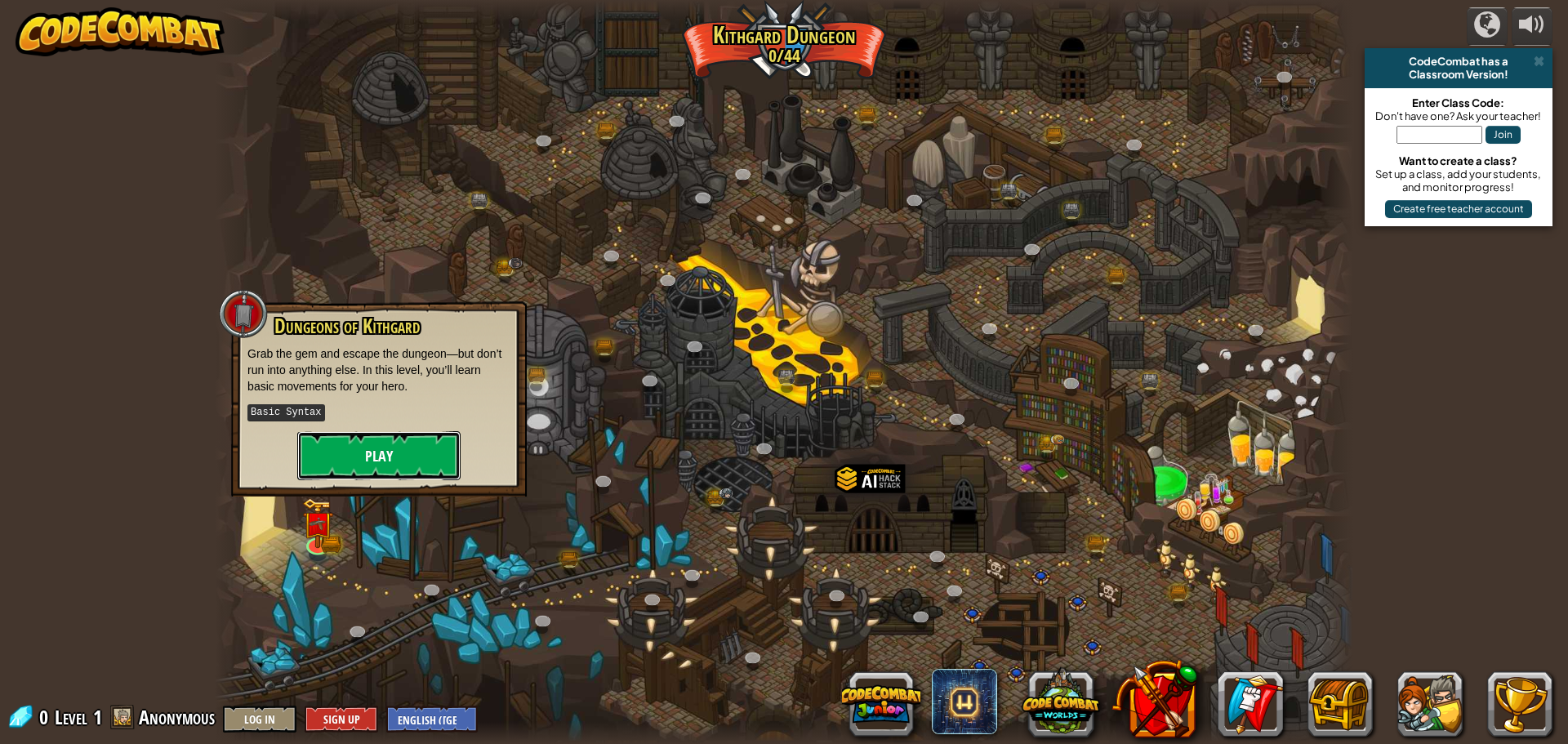
click at [373, 462] on button "Play" at bounding box center [379, 456] width 163 height 49
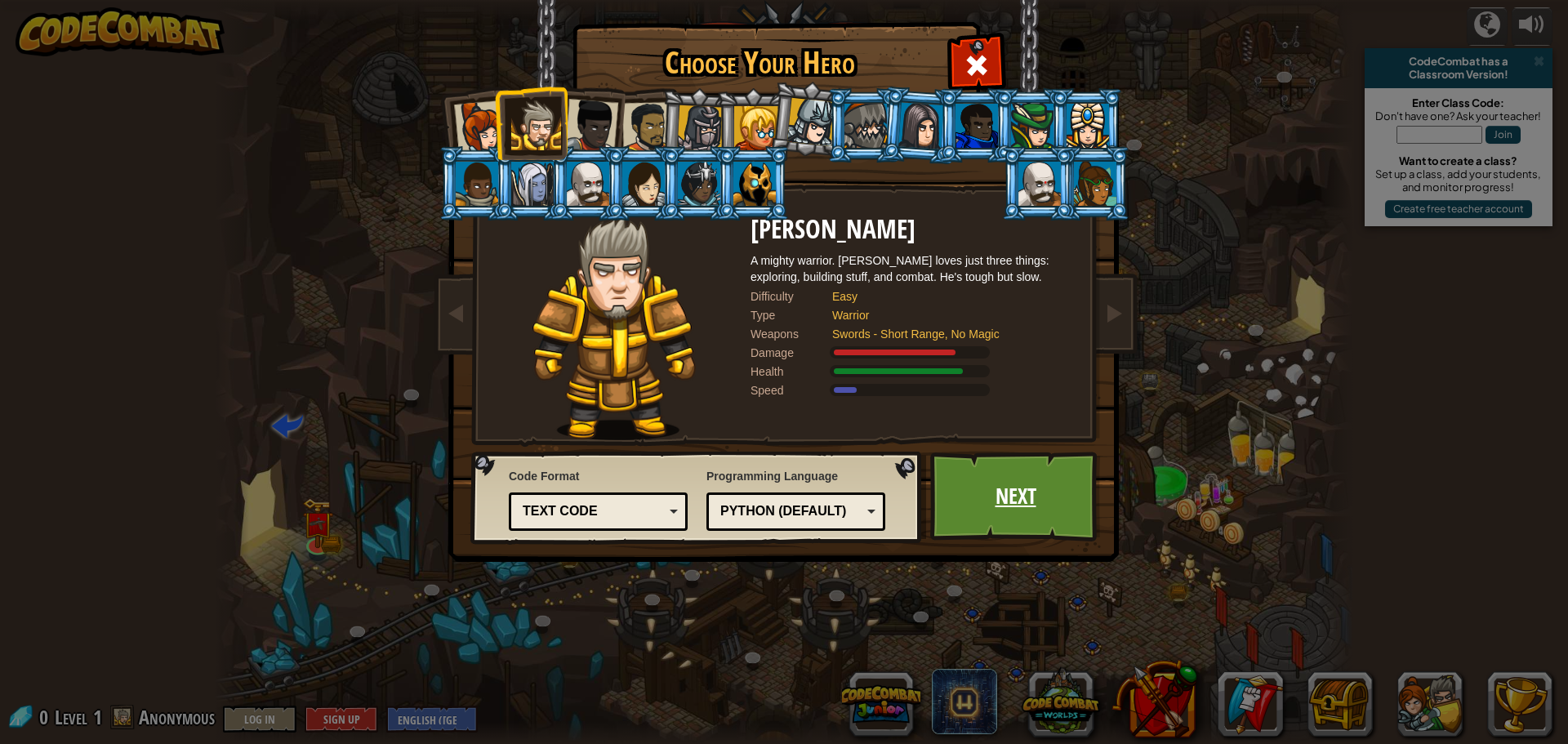
click at [1019, 514] on link "Next" at bounding box center [1016, 497] width 171 height 89
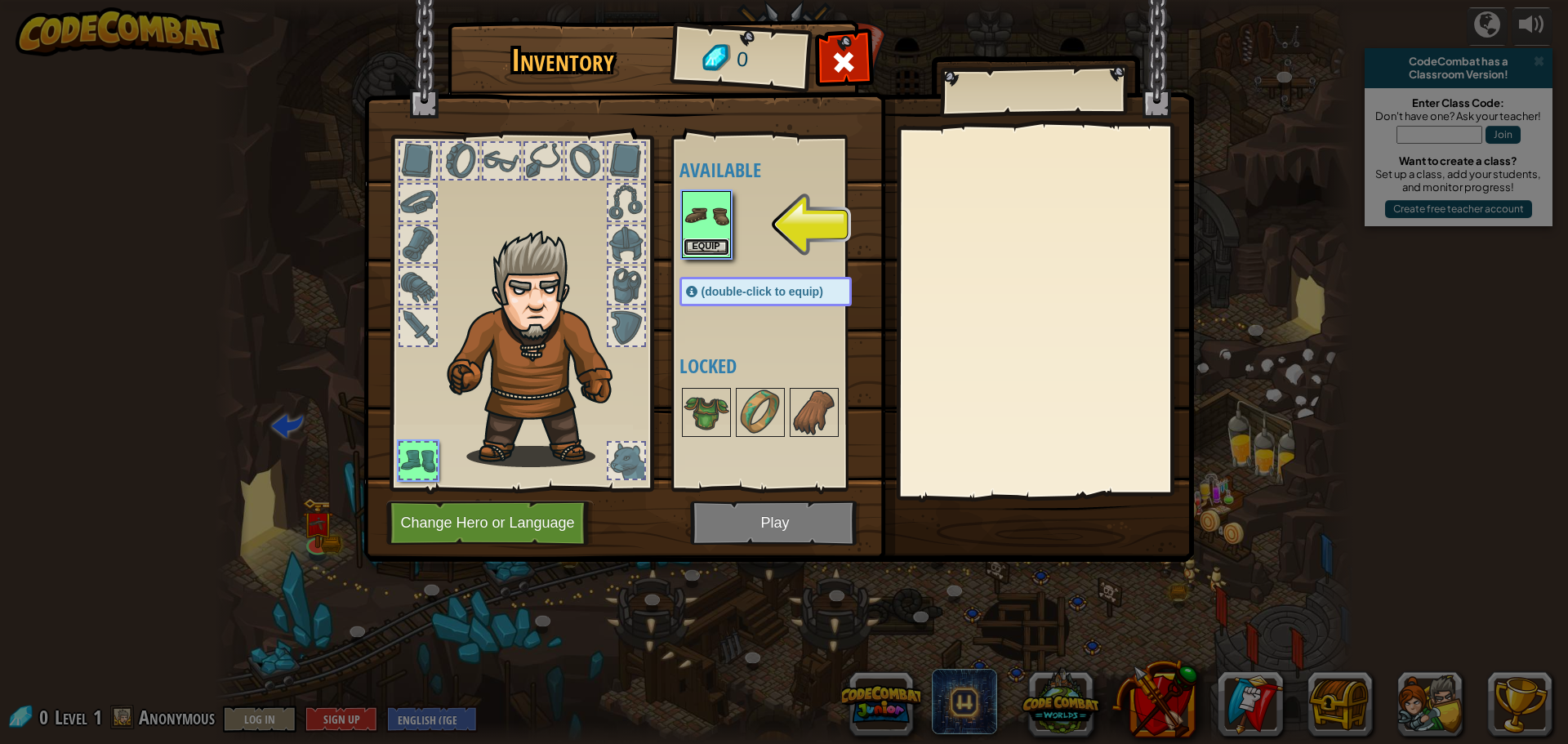
click at [713, 241] on button "Equip" at bounding box center [707, 246] width 46 height 17
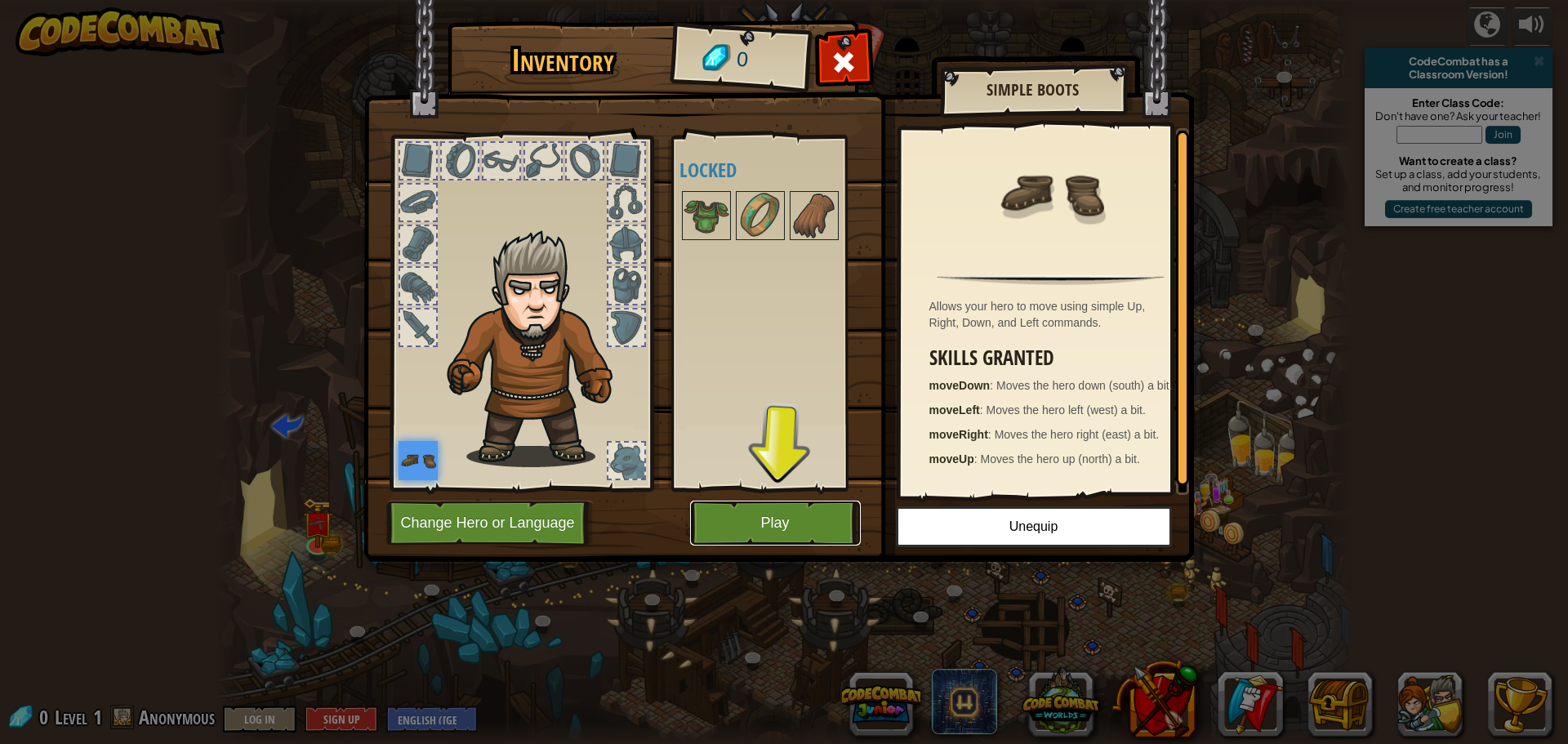
click at [759, 518] on button "Play" at bounding box center [775, 522] width 171 height 45
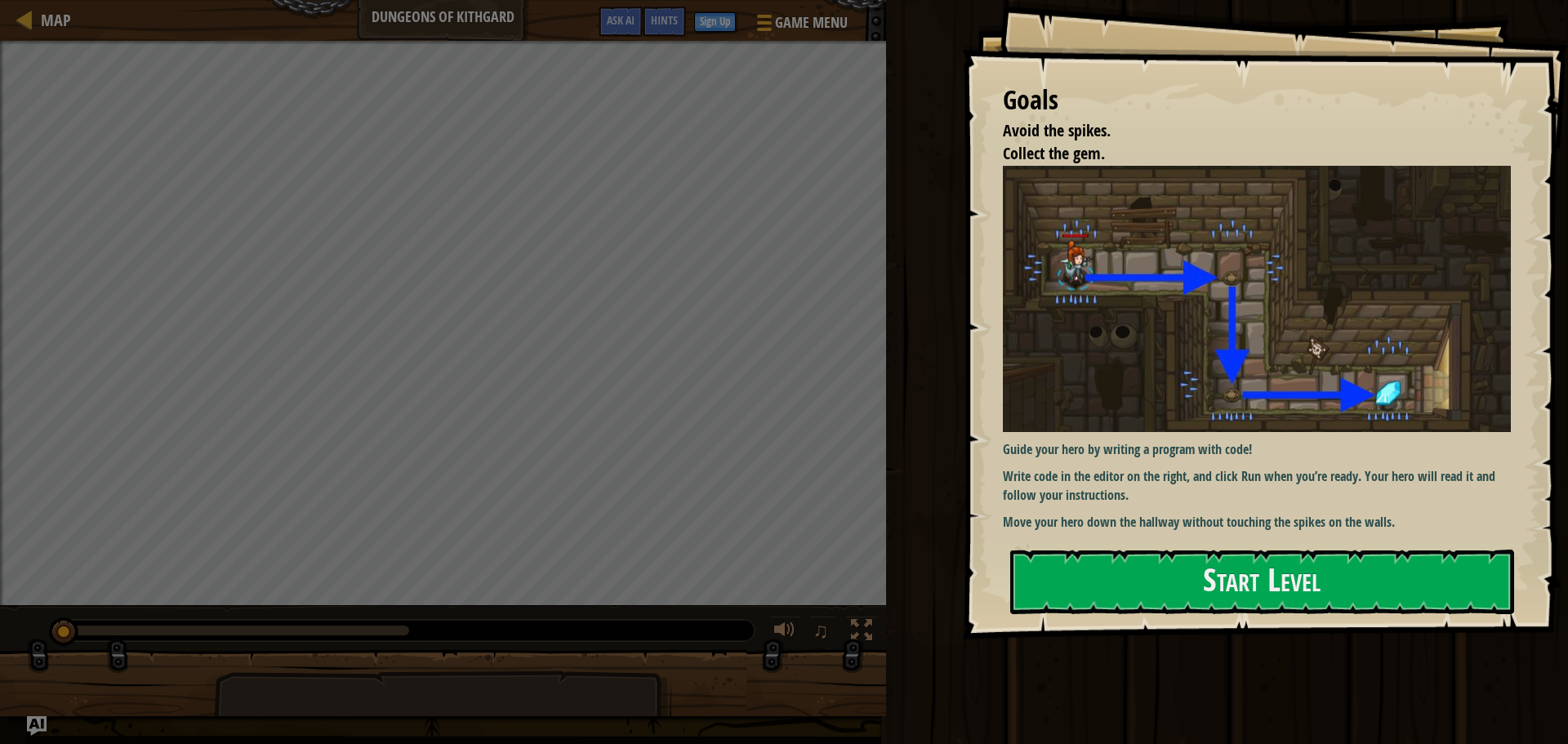
click at [1216, 623] on div "Goals Avoid the spikes. Collect the gem. Guide your hero by writing a program w…" at bounding box center [1266, 320] width 606 height 639
click at [1208, 597] on button "Start Level" at bounding box center [1262, 582] width 504 height 65
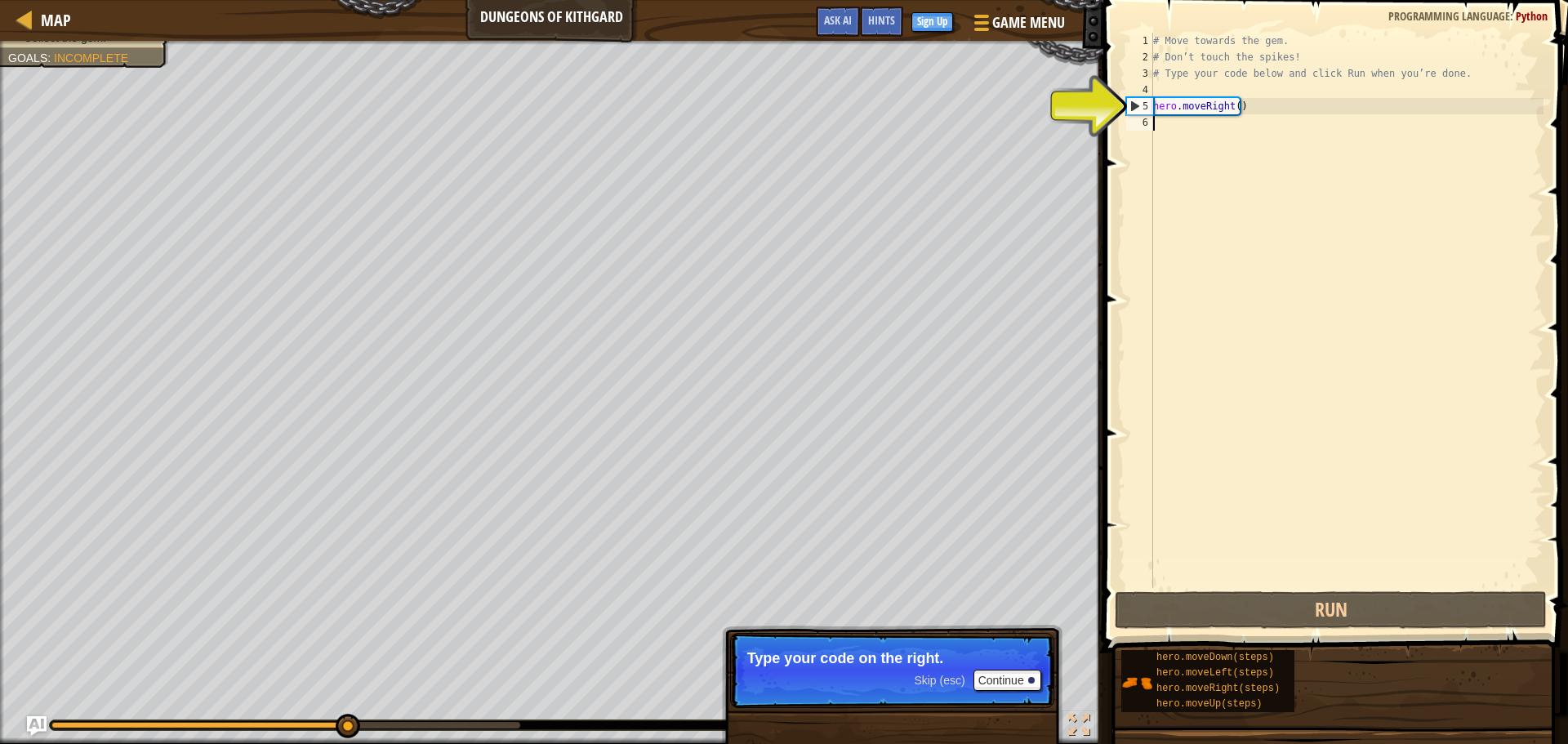
scroll to position [7, 0]
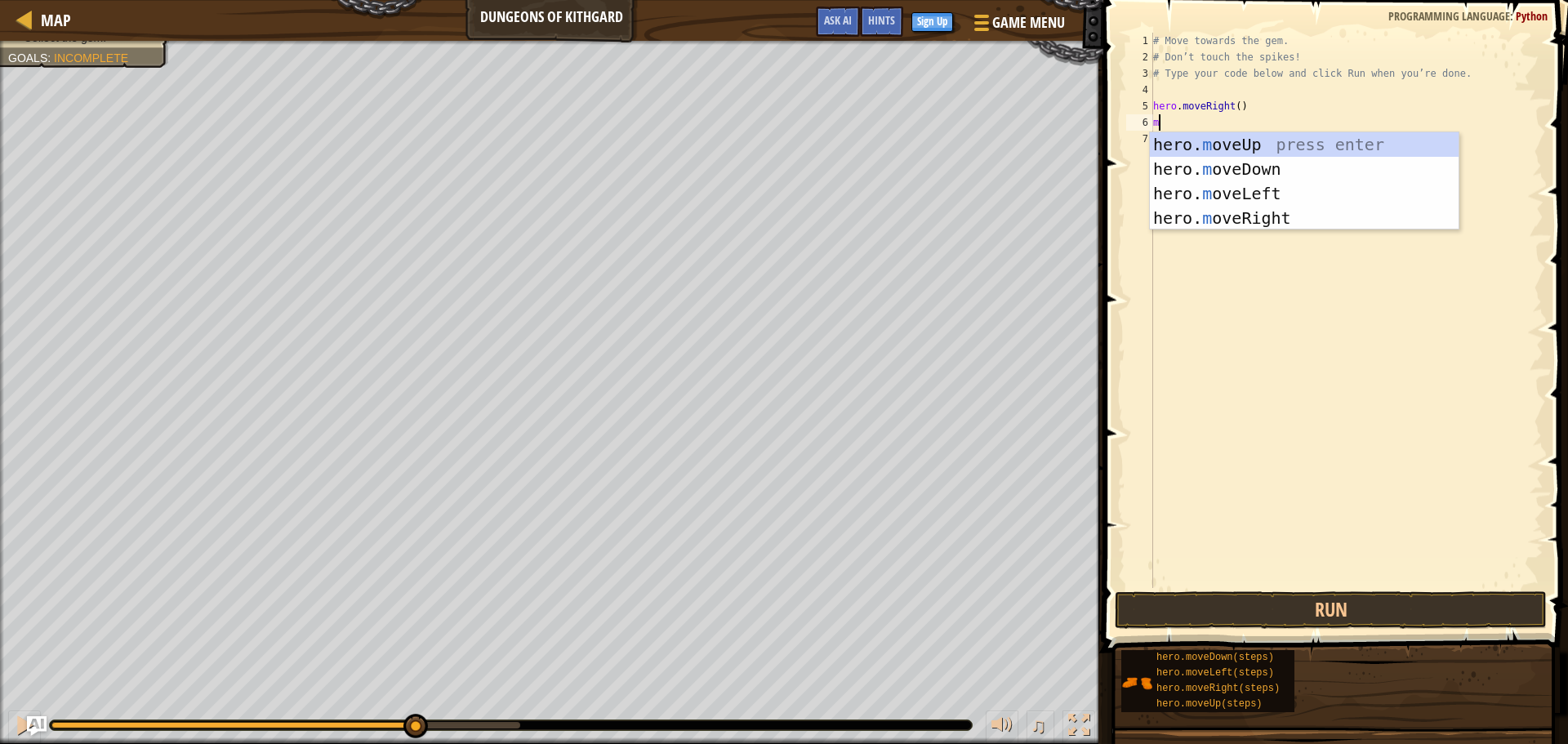
type textarea "mr"
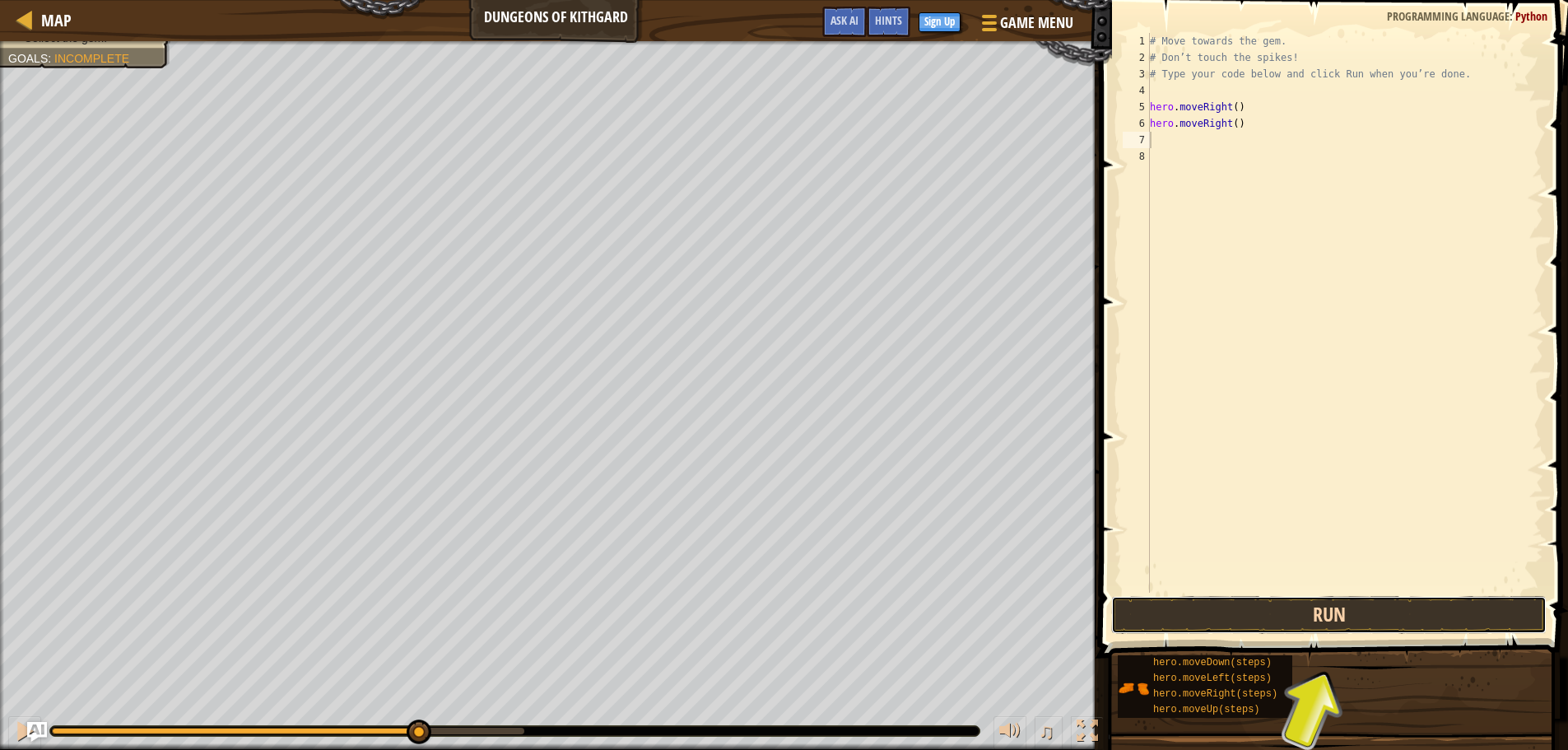
click at [1357, 622] on button "Run" at bounding box center [1328, 615] width 435 height 38
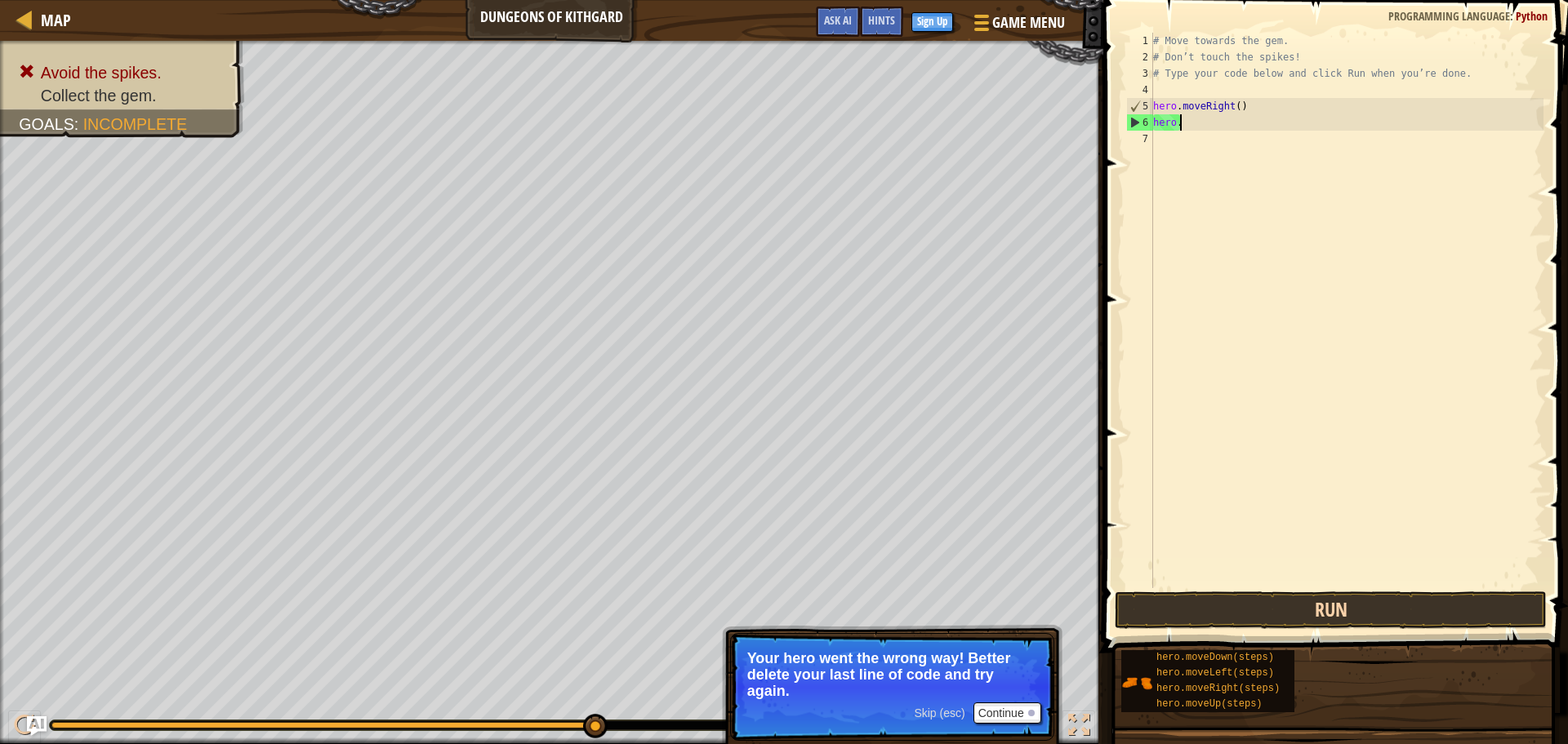
type textarea "h"
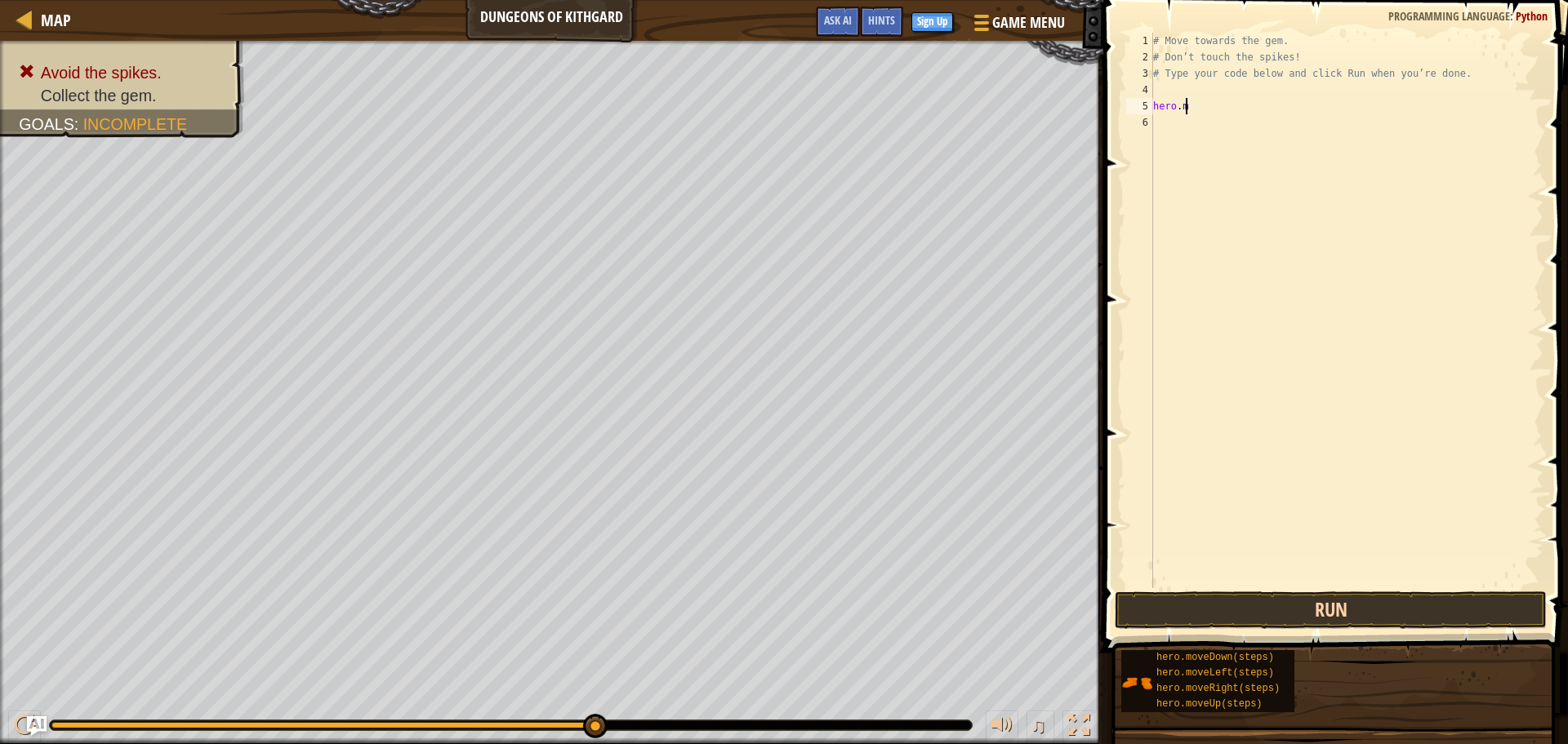
type textarea "h"
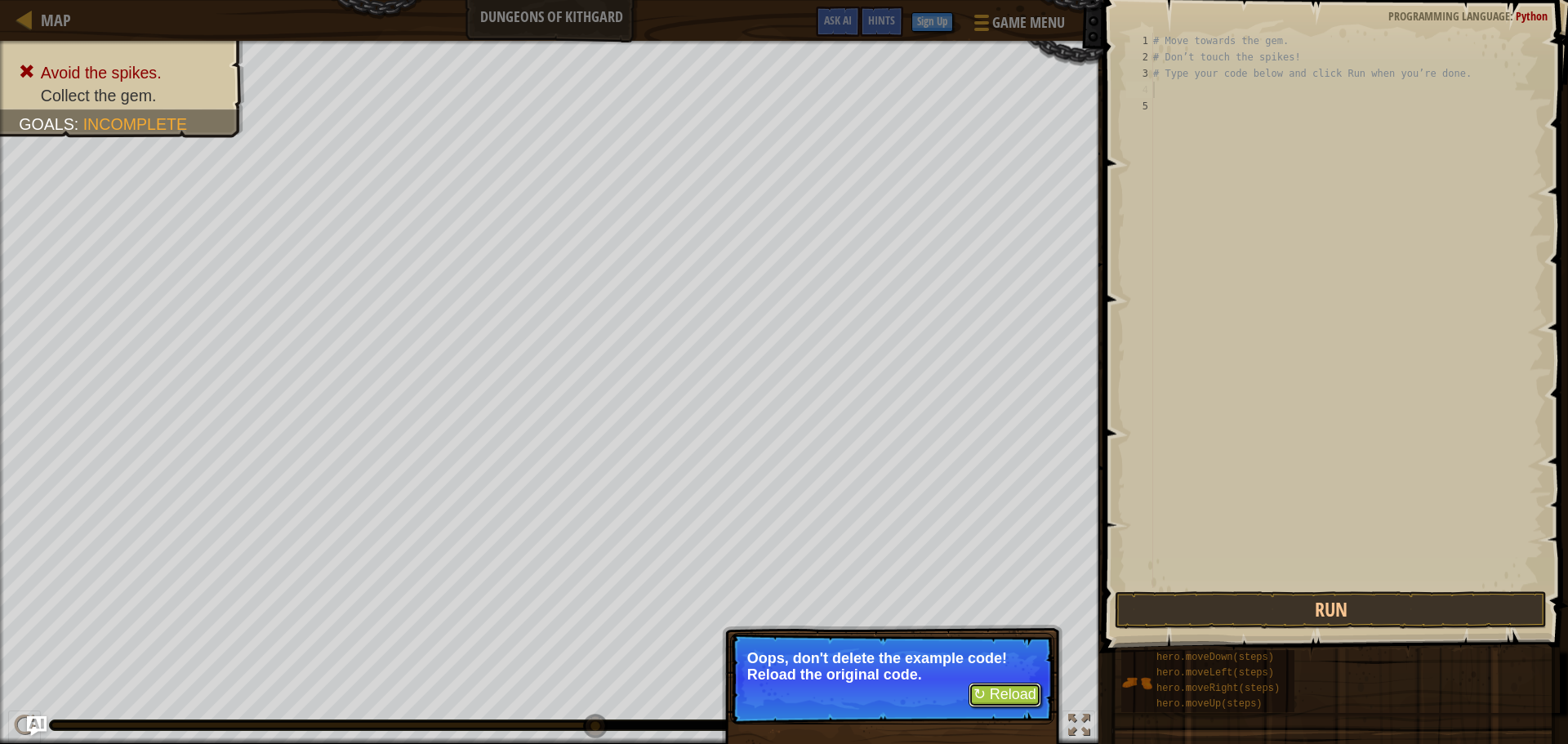
click at [976, 686] on button "↻ Reload" at bounding box center [1005, 695] width 73 height 25
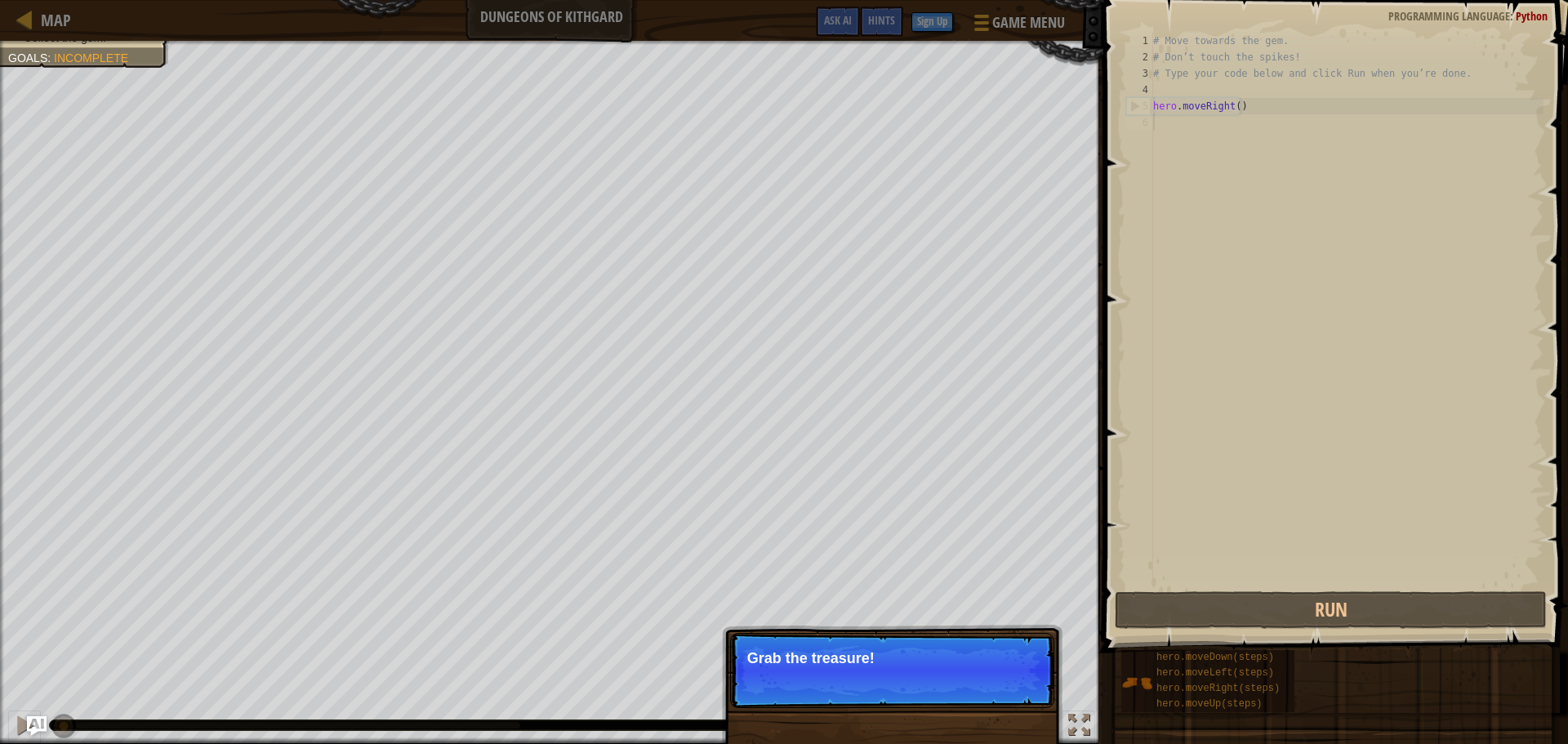
click at [1177, 125] on div "# Move towards the gem. # Don’t touch the spikes! # Type your code below and cl…" at bounding box center [1346, 327] width 394 height 588
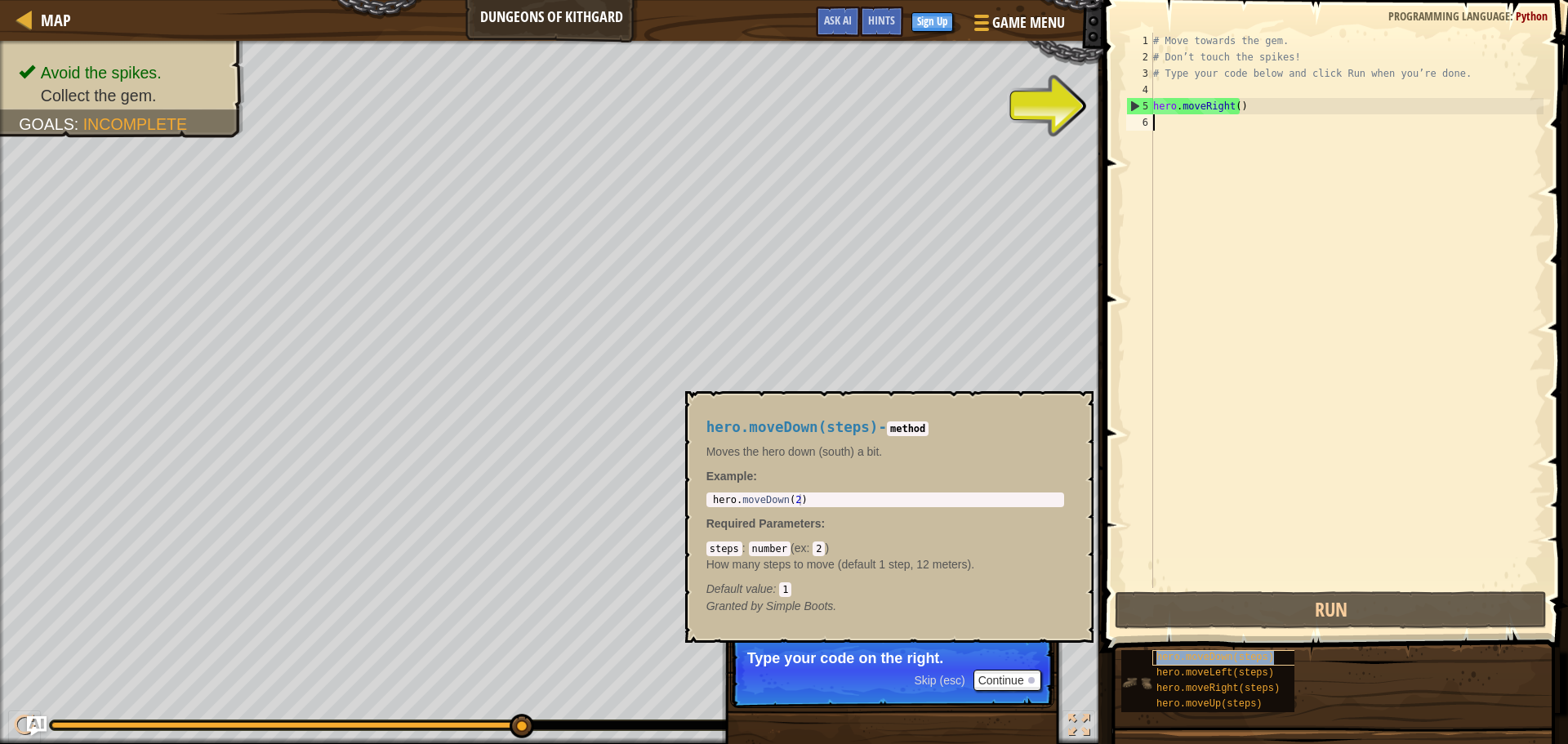
click at [1226, 660] on span "hero.moveDown(steps)" at bounding box center [1215, 657] width 118 height 12
click at [1172, 137] on div "# Move towards the gem. # Don’t touch the spikes! # Type your code below and cl…" at bounding box center [1346, 327] width 394 height 588
click at [1169, 136] on div "# Move towards the gem. # Don’t touch the spikes! # Type your code below and cl…" at bounding box center [1346, 327] width 394 height 588
type textarea "d"
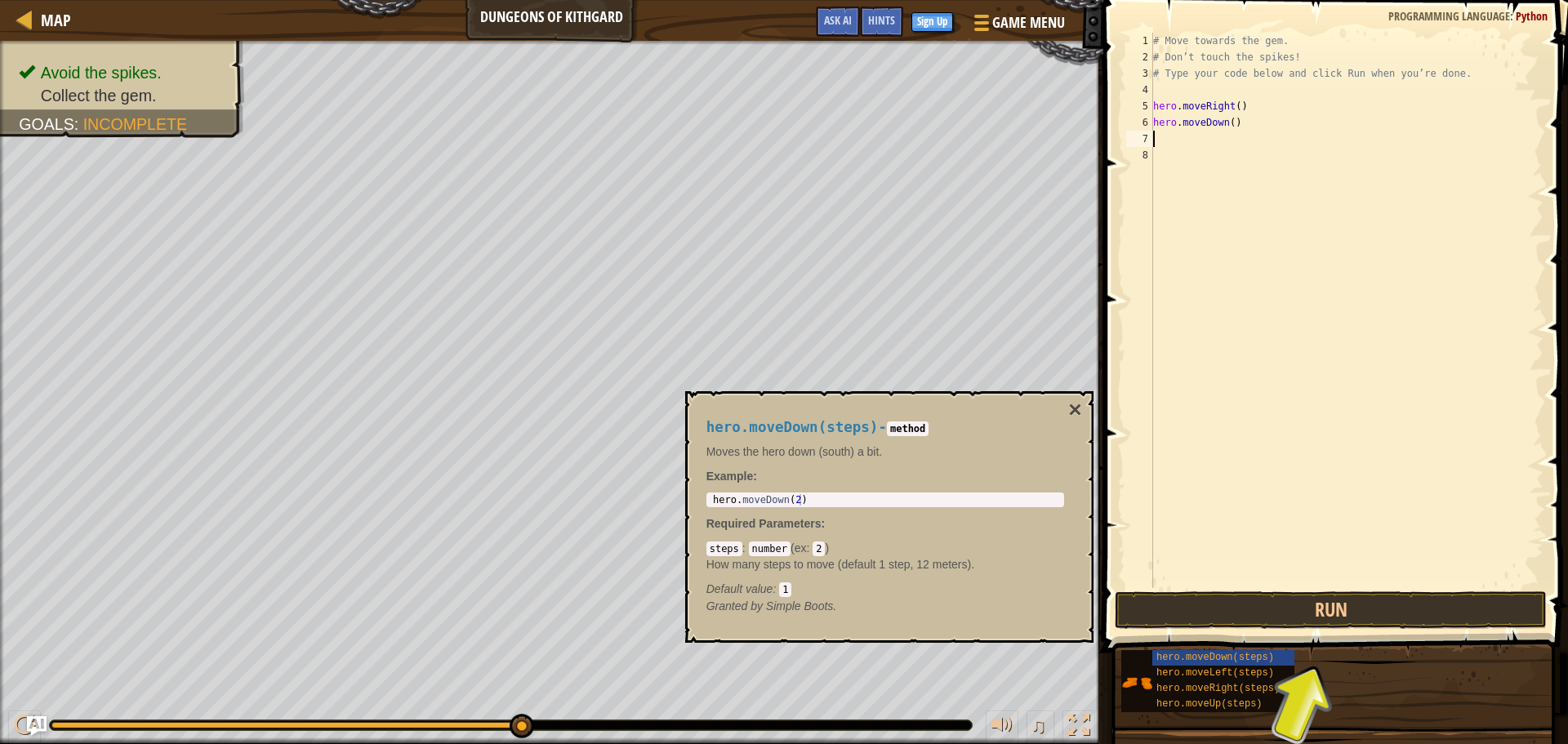
type textarea "r"
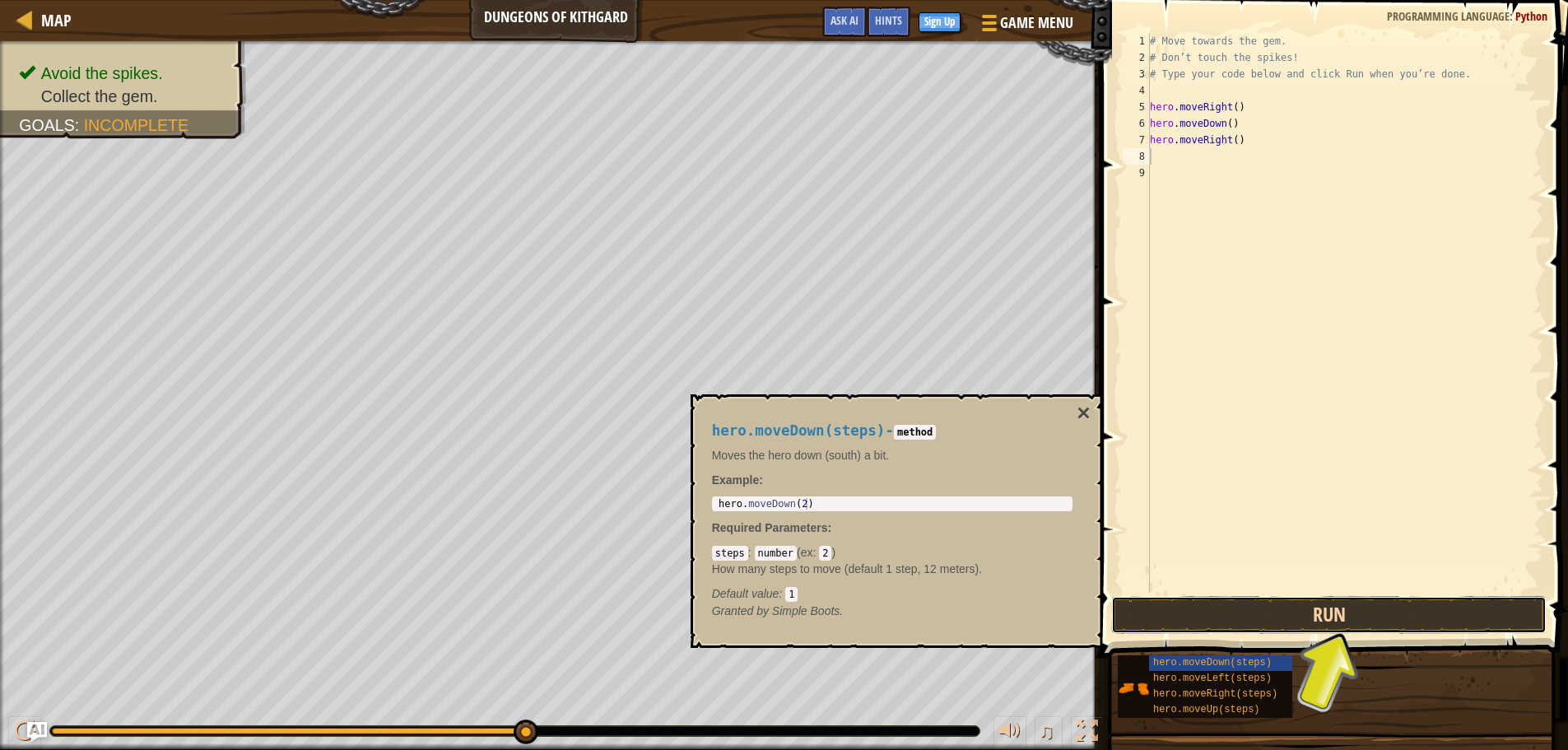
click at [1208, 606] on button "Run" at bounding box center [1328, 615] width 435 height 38
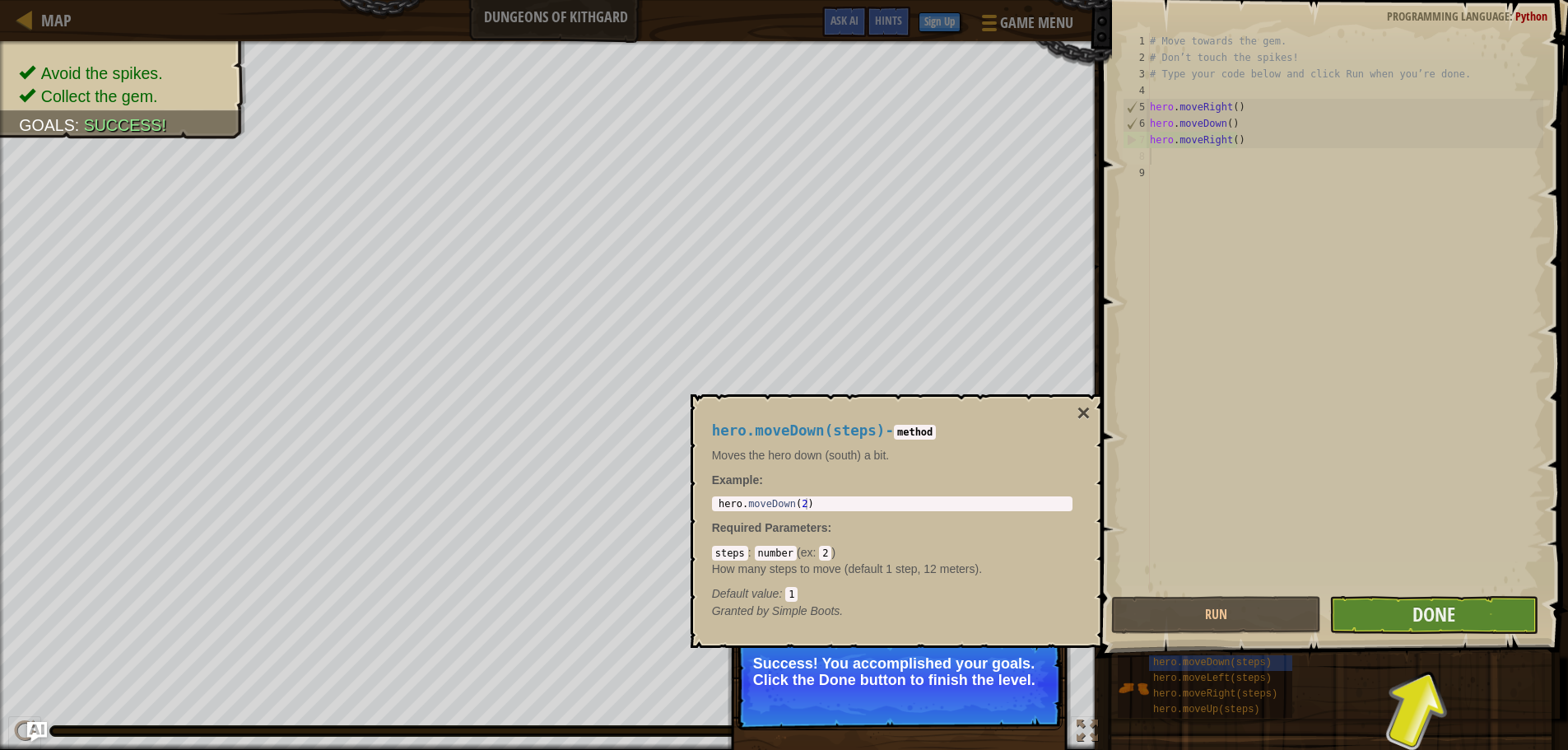
drag, startPoint x: 1355, startPoint y: 579, endPoint x: 1374, endPoint y: 596, distance: 25.5
click at [1366, 592] on div "# Move towards the gem. # Don’t touch the spikes! # Type your code below and cl…" at bounding box center [1344, 329] width 397 height 593
click at [1389, 612] on button "Done" at bounding box center [1433, 615] width 209 height 38
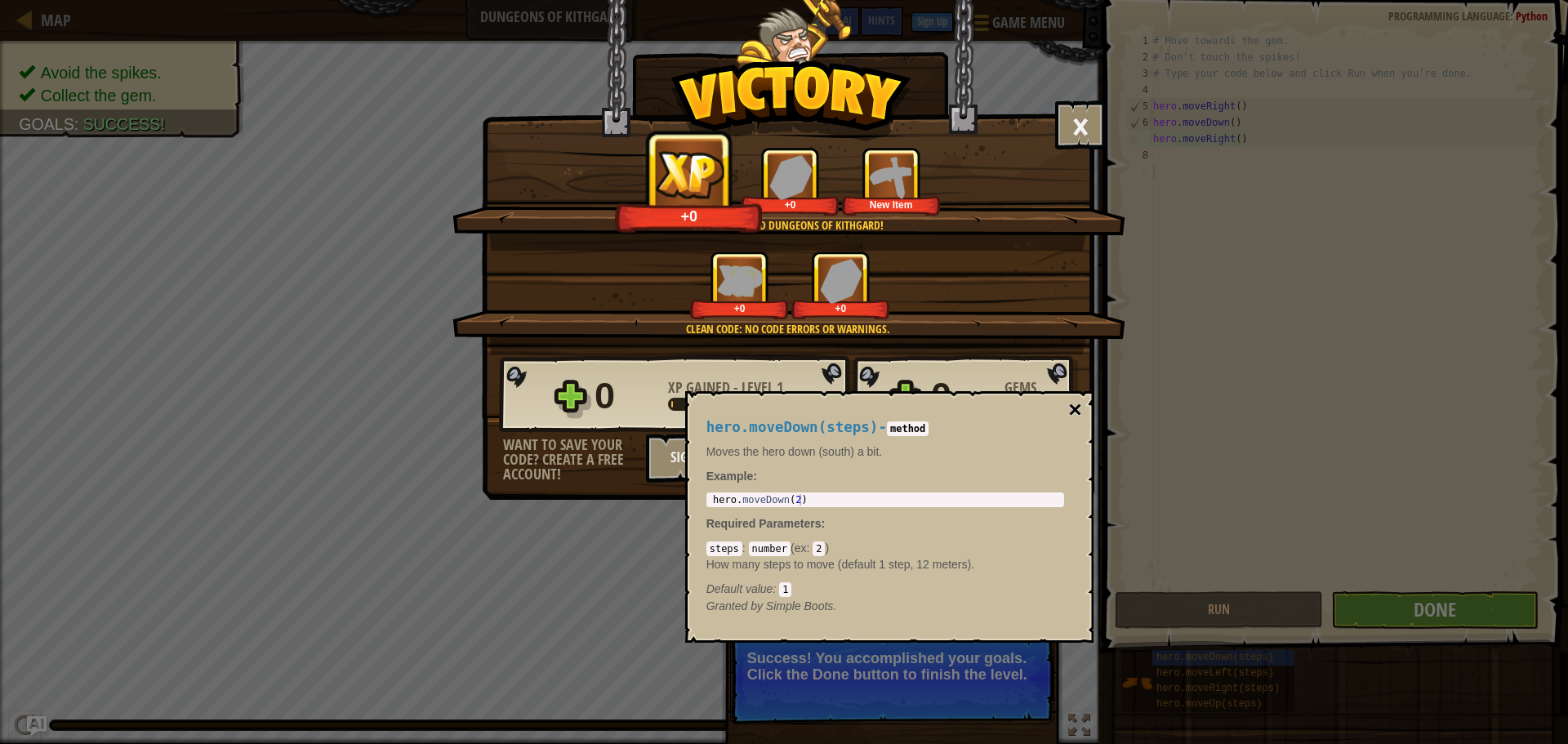
click at [1069, 405] on button "×" at bounding box center [1075, 409] width 13 height 23
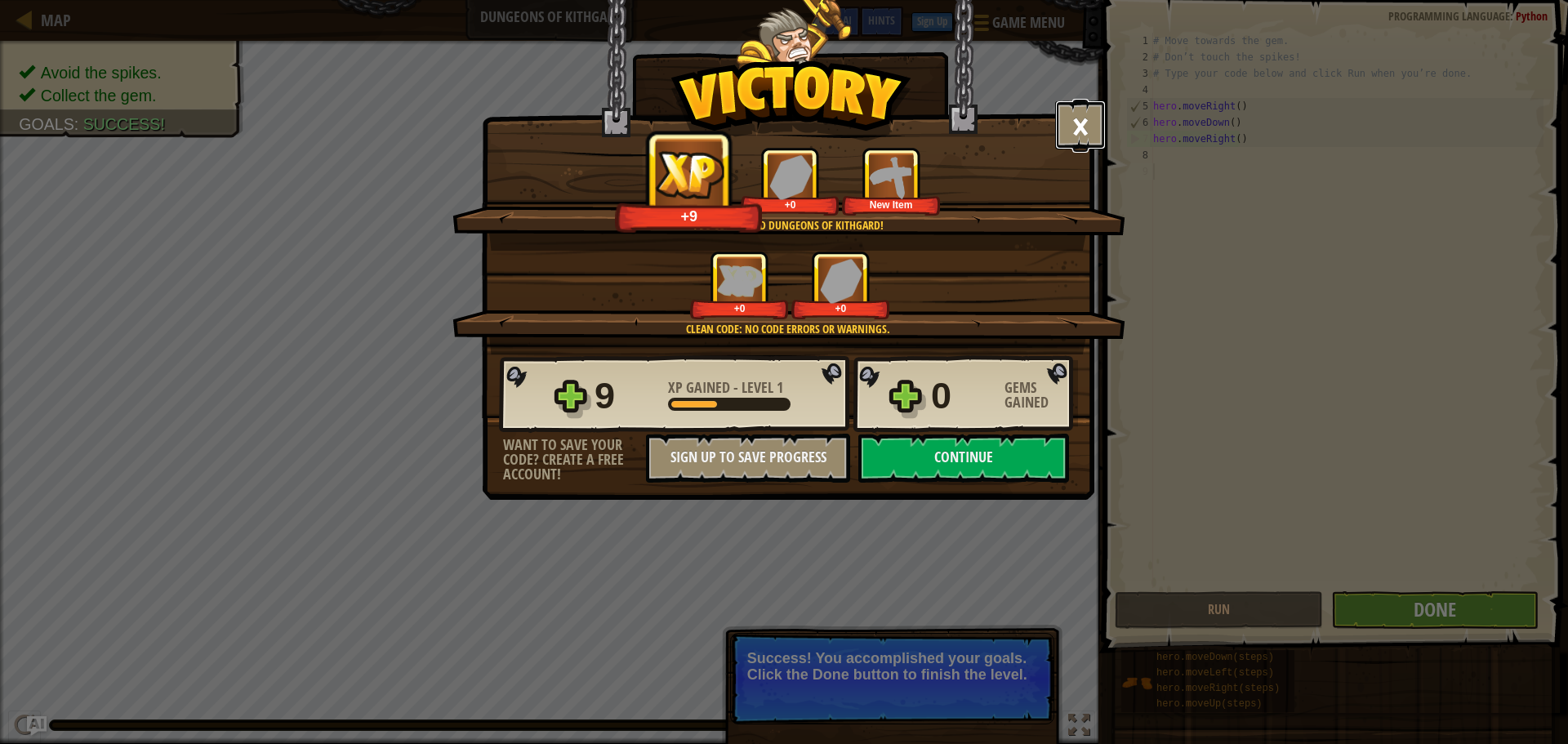
click at [1085, 103] on button "×" at bounding box center [1080, 125] width 50 height 49
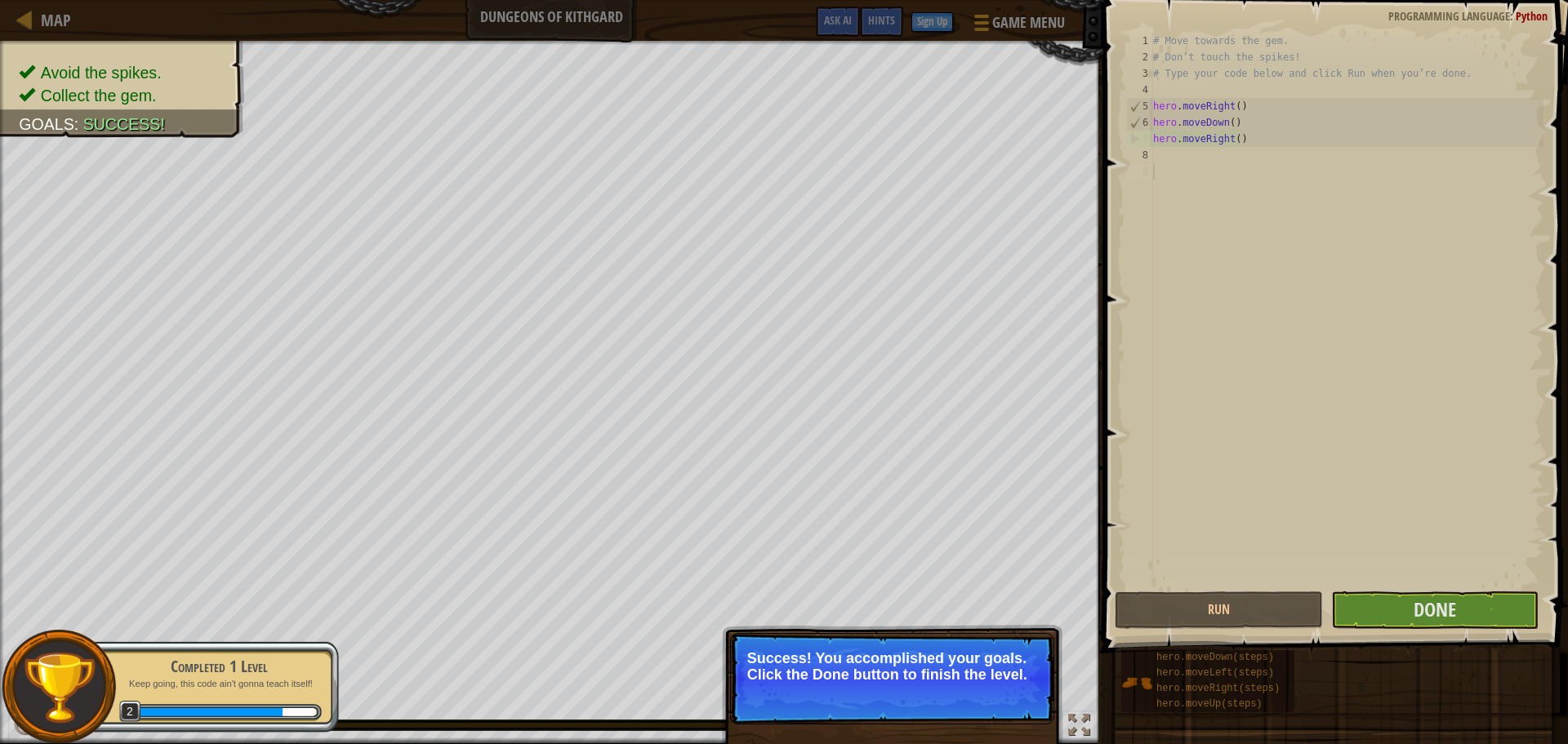
click at [1411, 574] on div "# Move towards the gem. # Don’t touch the spikes! # Type your code below and cl…" at bounding box center [1346, 327] width 394 height 588
click at [1412, 592] on button "Done" at bounding box center [1435, 610] width 207 height 37
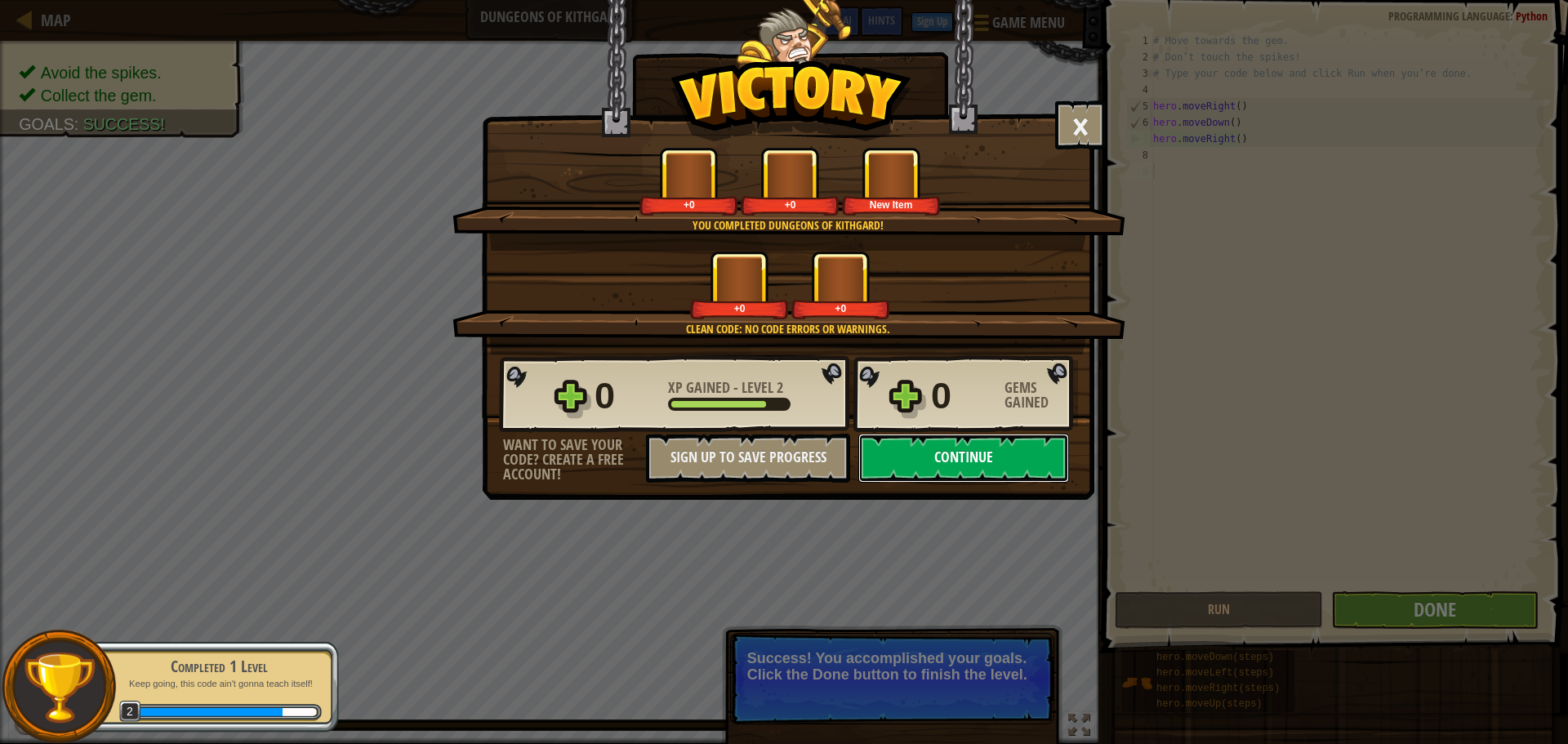
click at [948, 438] on button "Continue" at bounding box center [963, 458] width 211 height 49
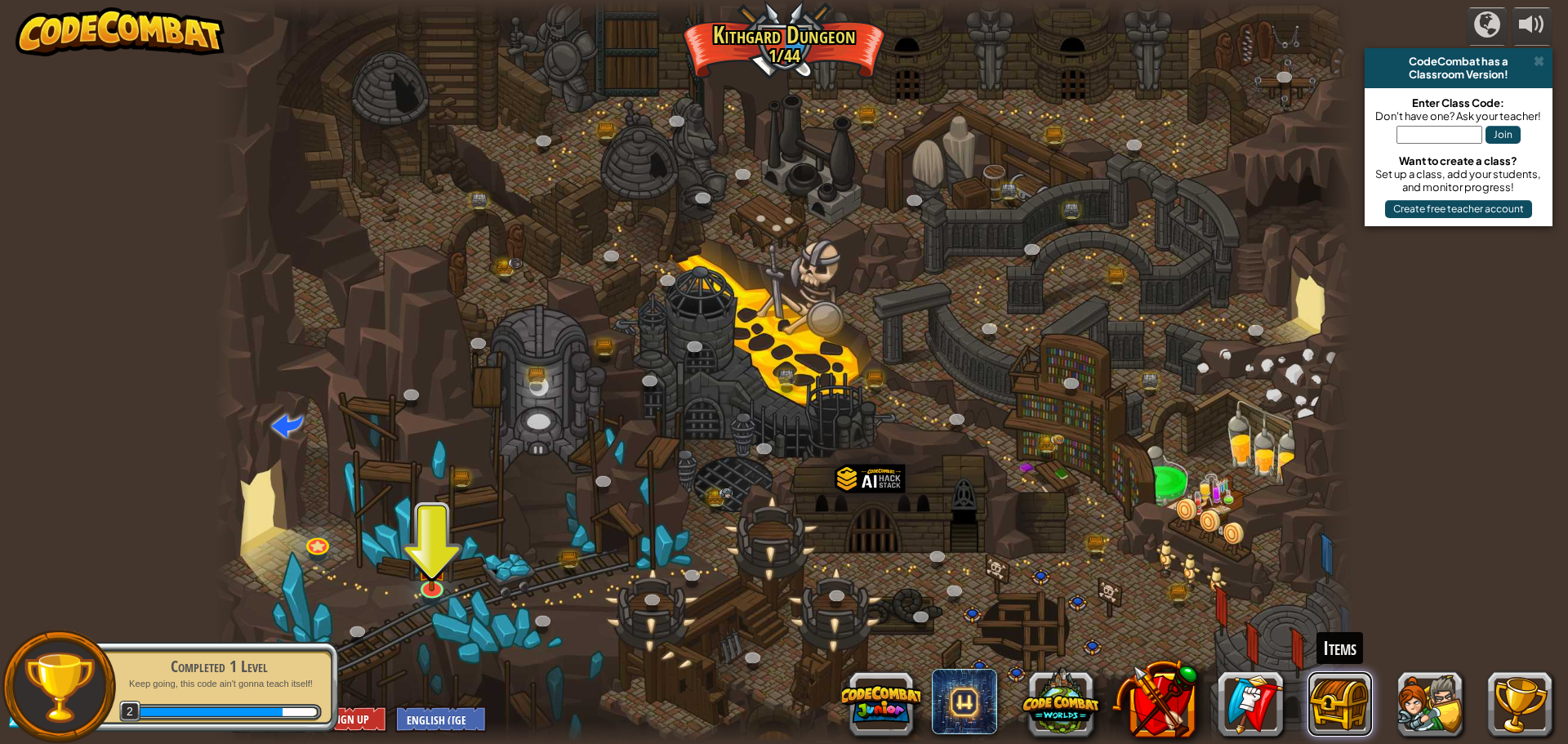
click at [1320, 690] on button at bounding box center [1341, 704] width 66 height 66
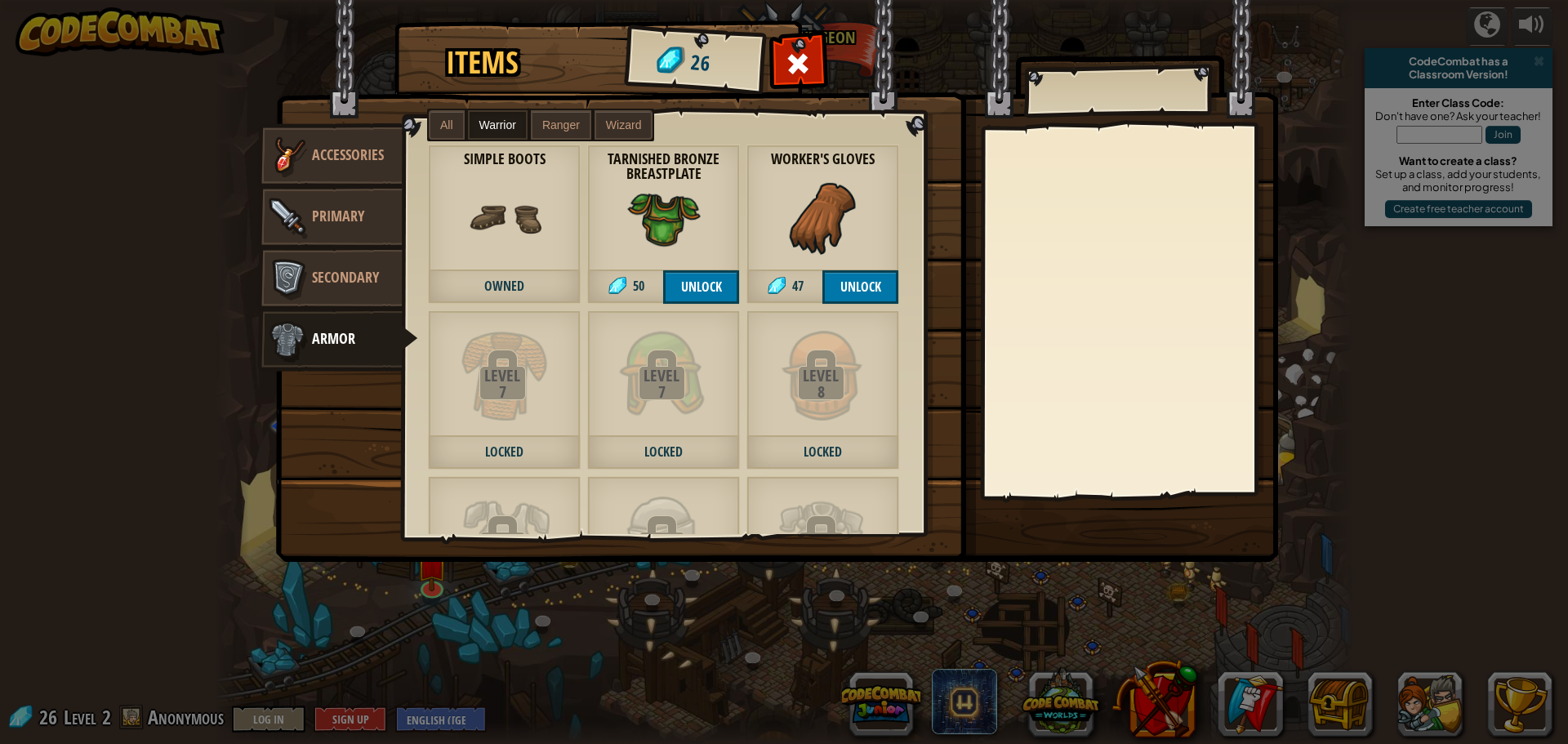
click at [437, 120] on label "All" at bounding box center [447, 125] width 36 height 29
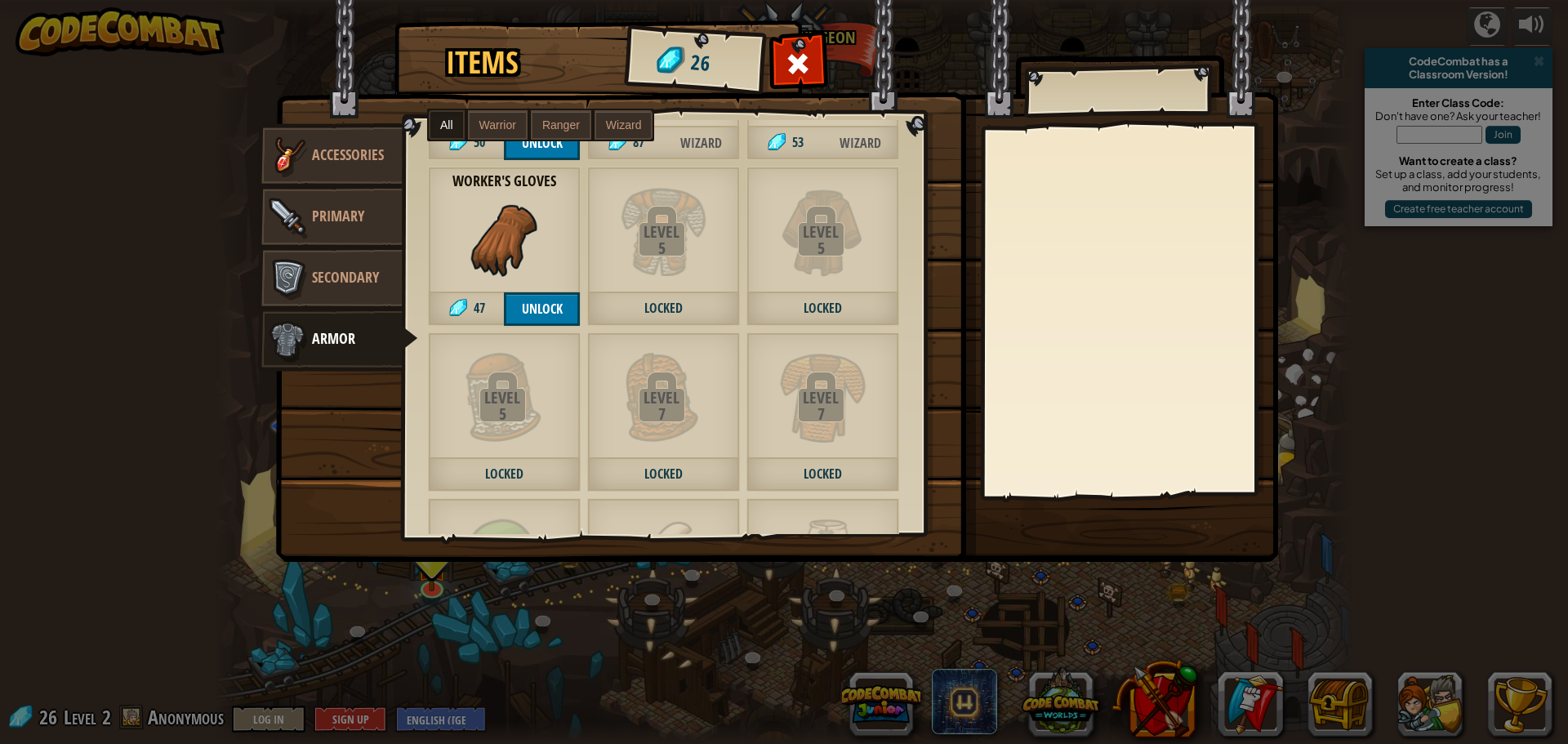
scroll to position [327, 0]
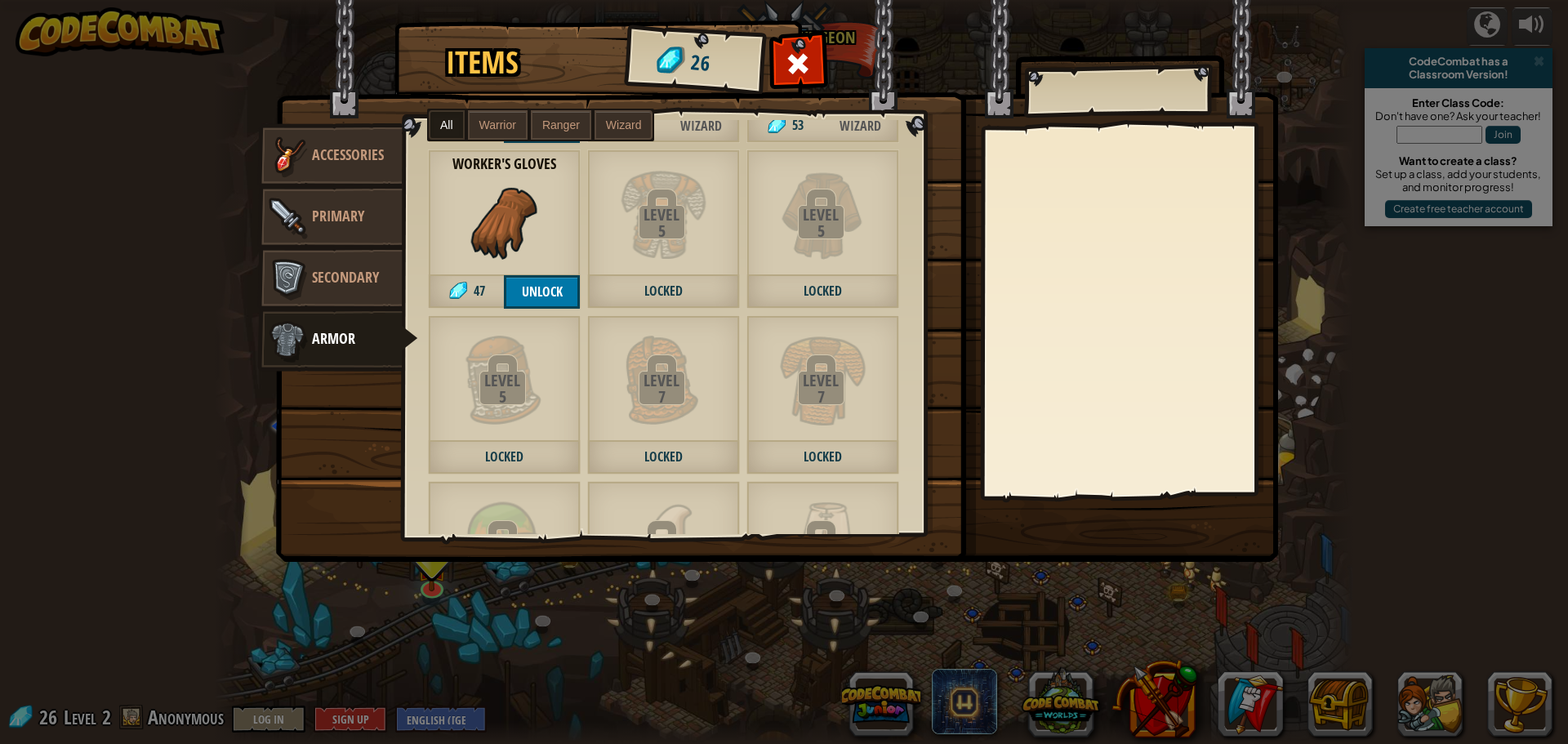
click at [612, 116] on label "Wizard" at bounding box center [624, 125] width 58 height 29
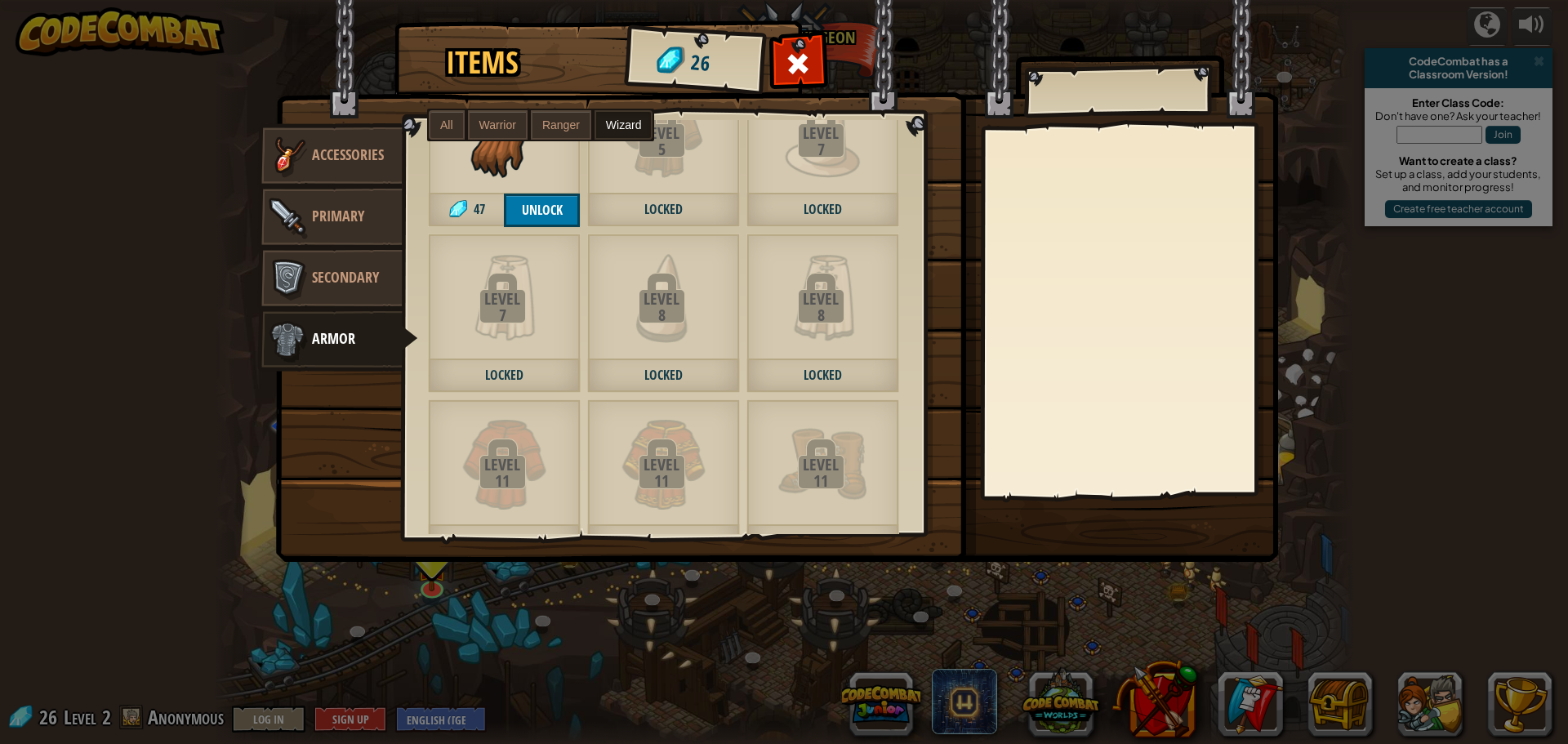
scroll to position [0, 0]
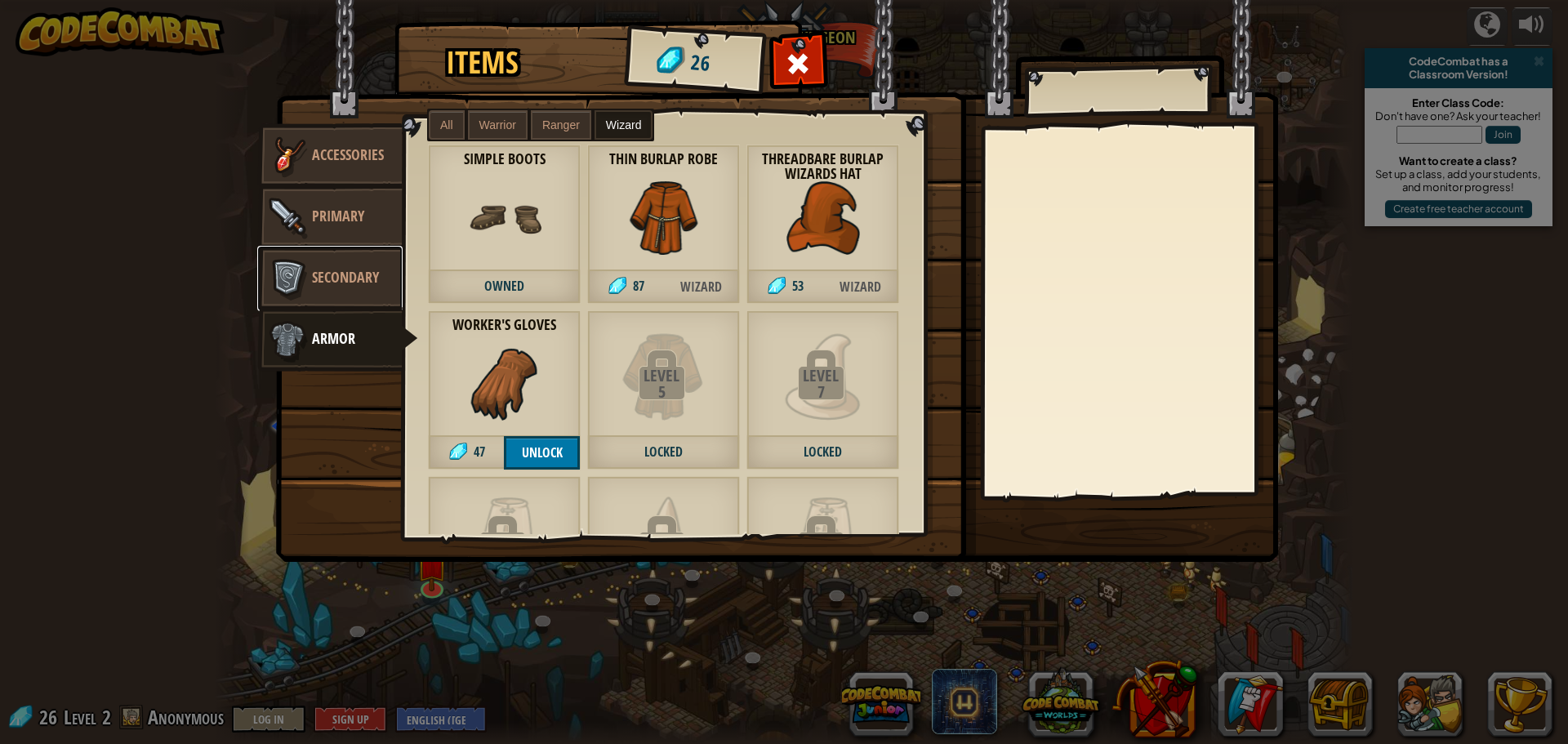
click at [380, 281] on link "Secondary" at bounding box center [330, 278] width 145 height 66
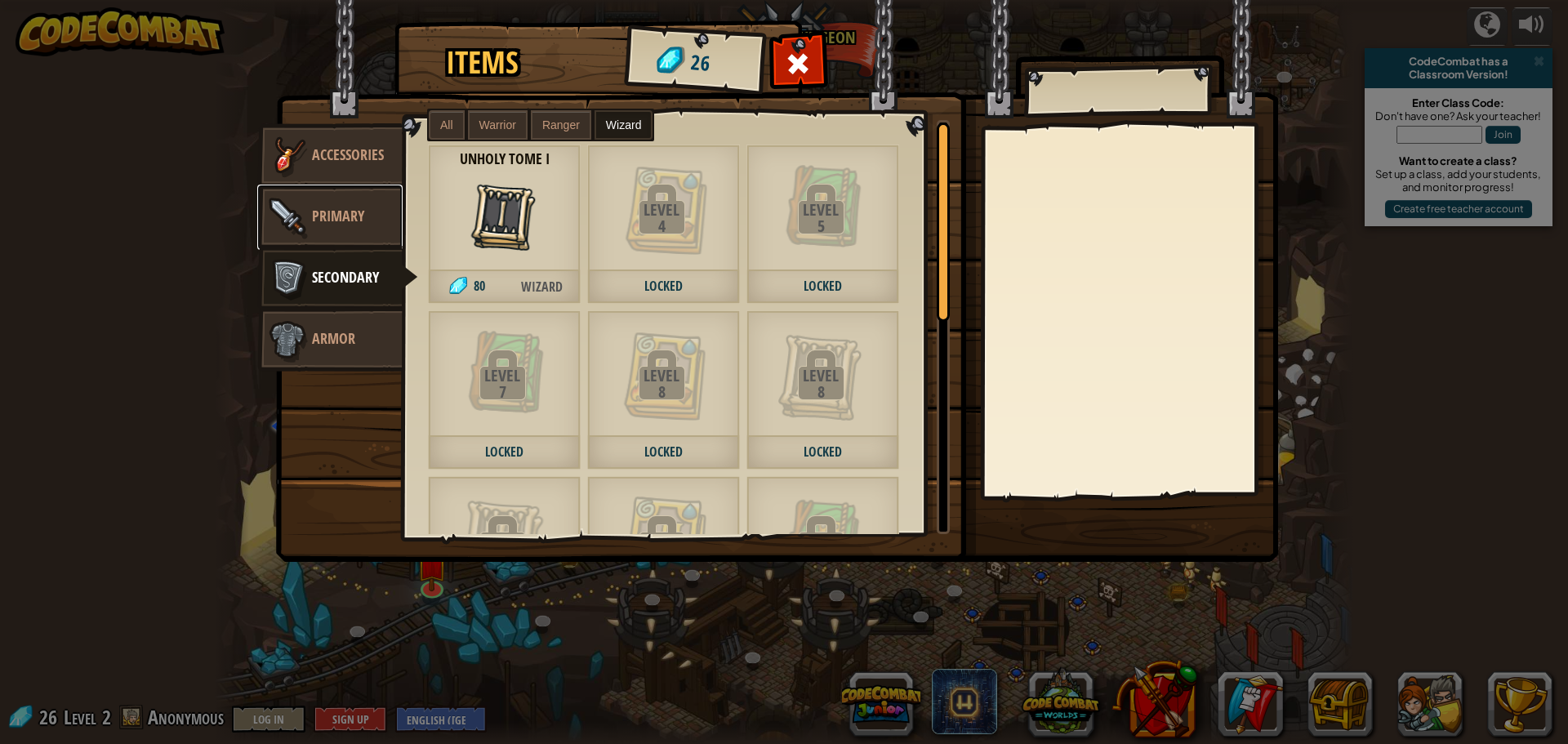
click at [374, 231] on link "Primary" at bounding box center [330, 217] width 145 height 66
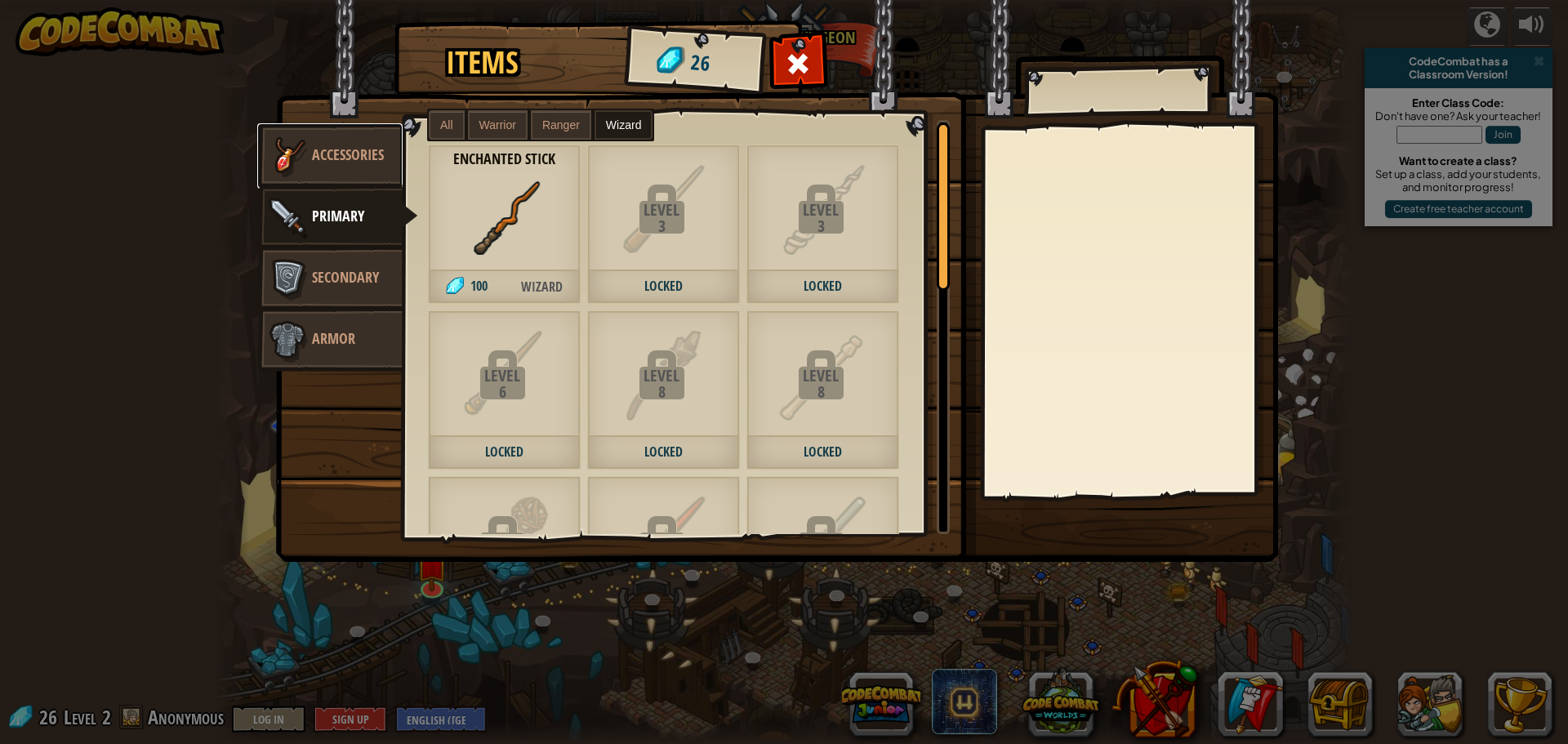
click at [359, 151] on span "Accessories" at bounding box center [348, 154] width 72 height 20
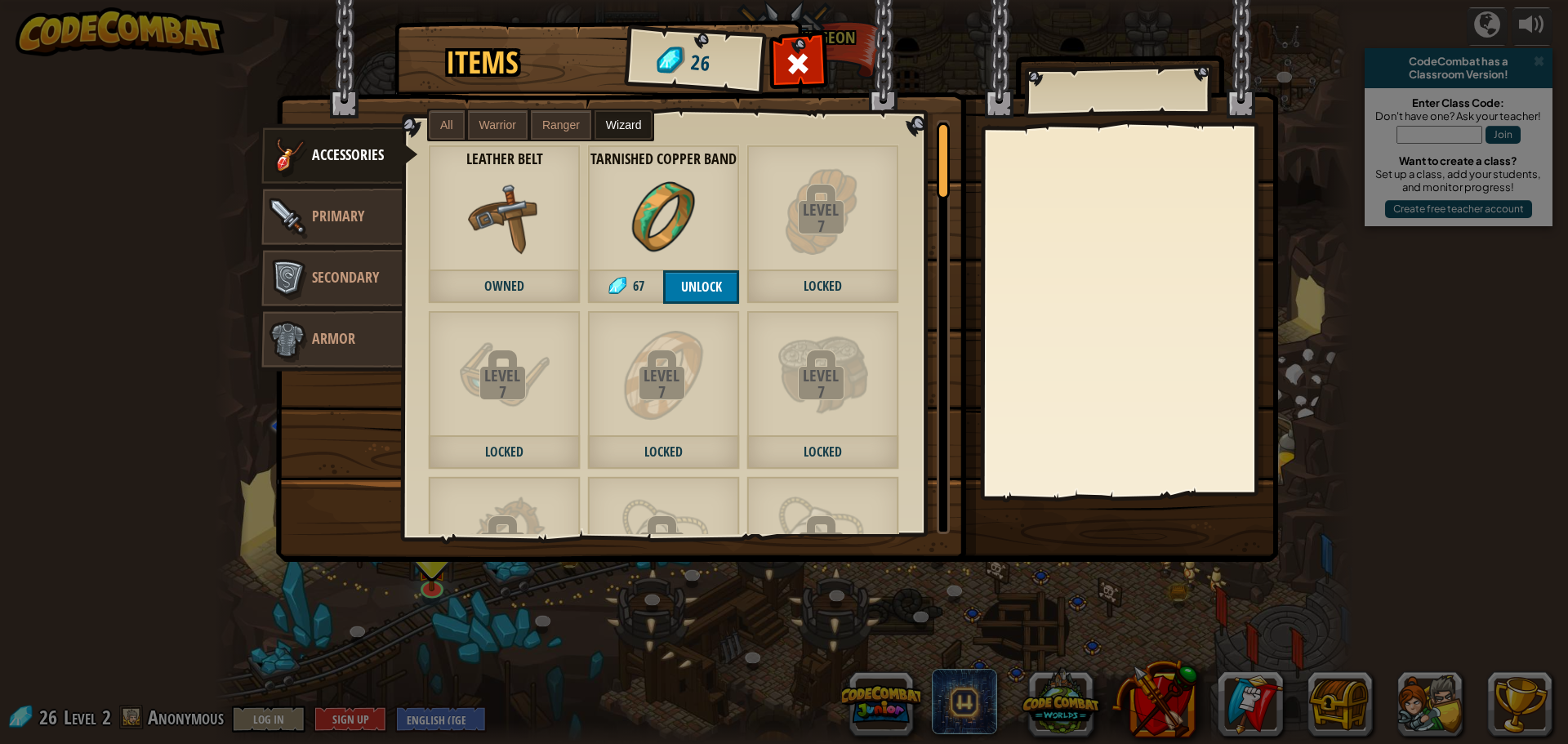
click at [476, 259] on div "Leather Belt Owned" at bounding box center [504, 224] width 153 height 159
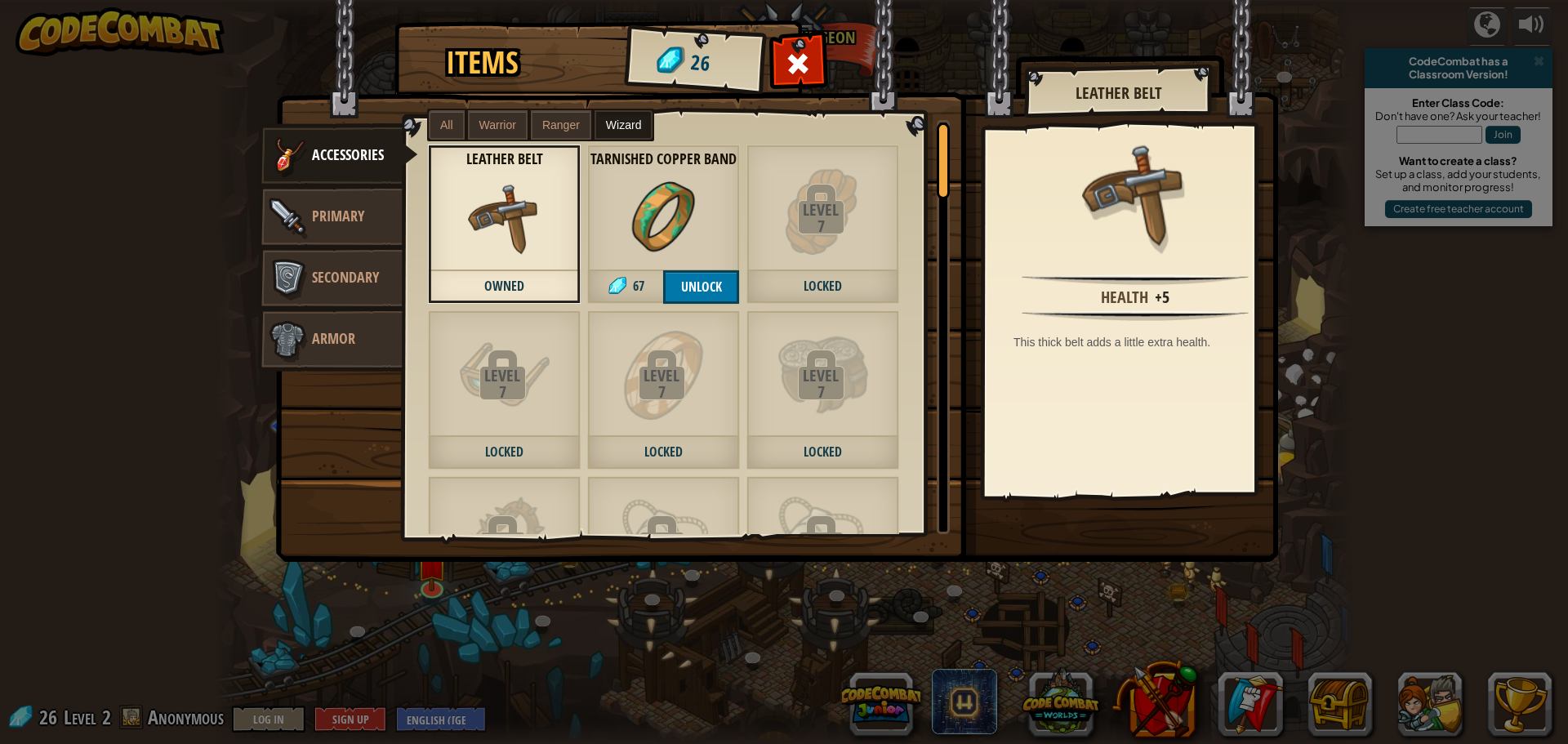
click at [788, 46] on div at bounding box center [798, 68] width 51 height 51
